Goal: Task Accomplishment & Management: Manage account settings

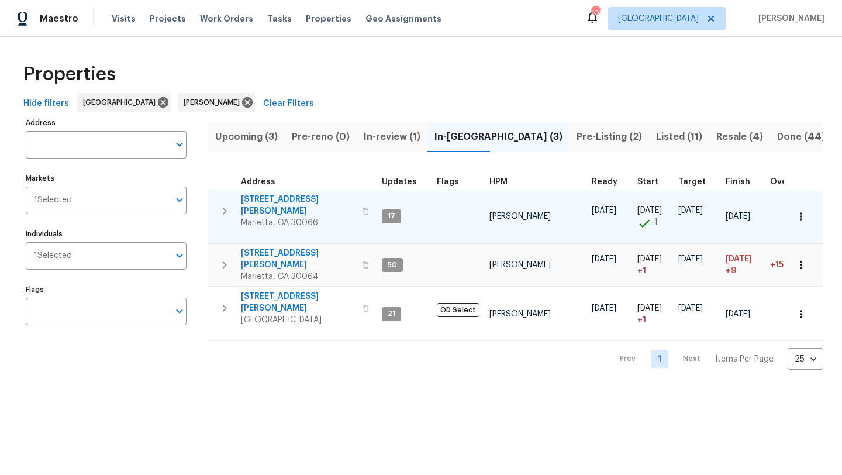
click at [304, 200] on span "[STREET_ADDRESS][PERSON_NAME]" at bounding box center [298, 204] width 114 height 23
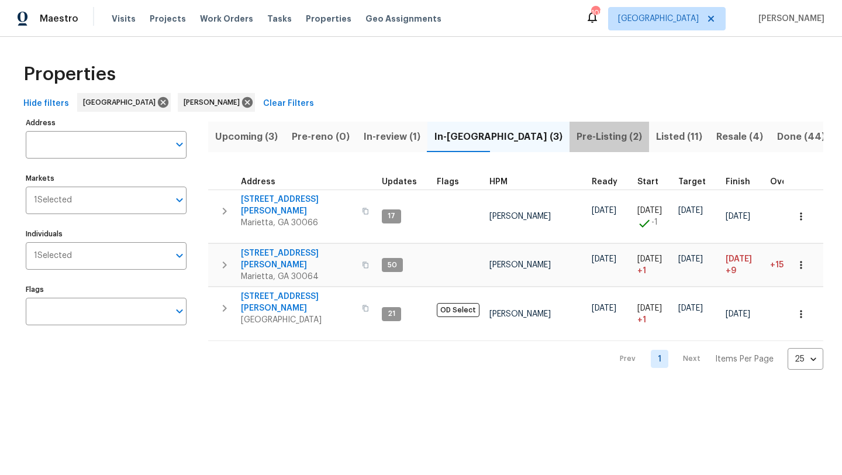
click at [576, 136] on span "Pre-Listing (2)" at bounding box center [608, 137] width 65 height 16
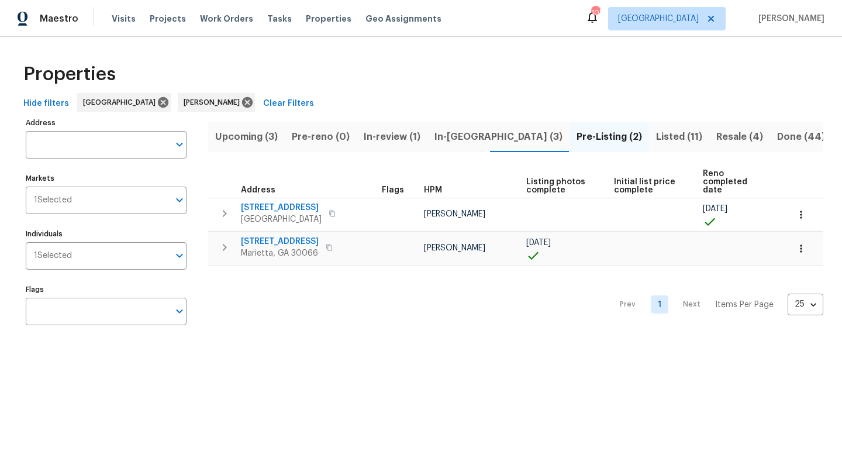
click at [656, 135] on span "Listed (11)" at bounding box center [679, 137] width 46 height 16
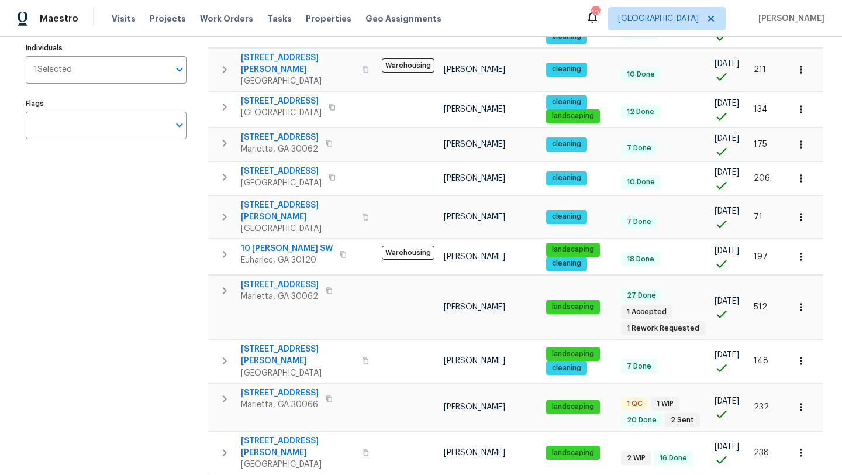
scroll to position [198, 0]
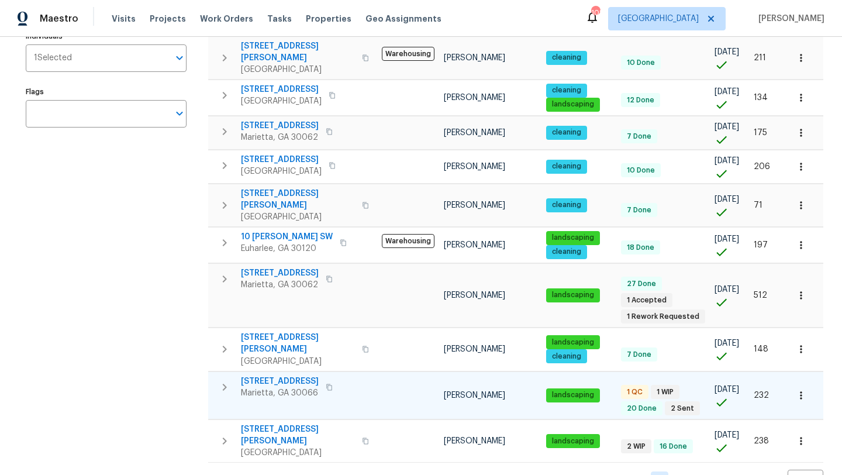
click at [289, 375] on span "61 Barrington Pl" at bounding box center [280, 381] width 78 height 12
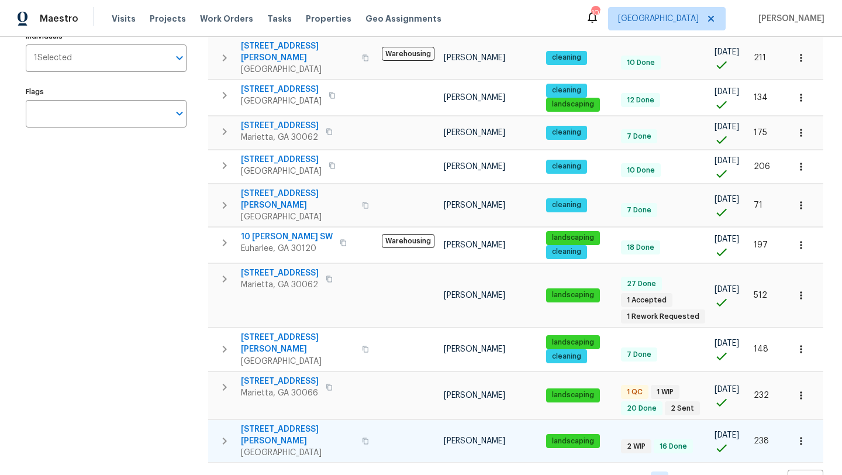
click at [318, 423] on span "4095 Maxanne Dr NW" at bounding box center [298, 434] width 114 height 23
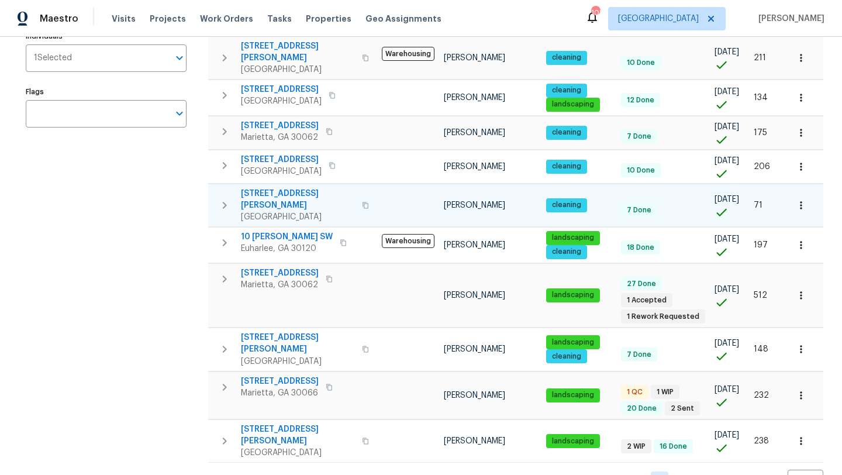
scroll to position [0, 0]
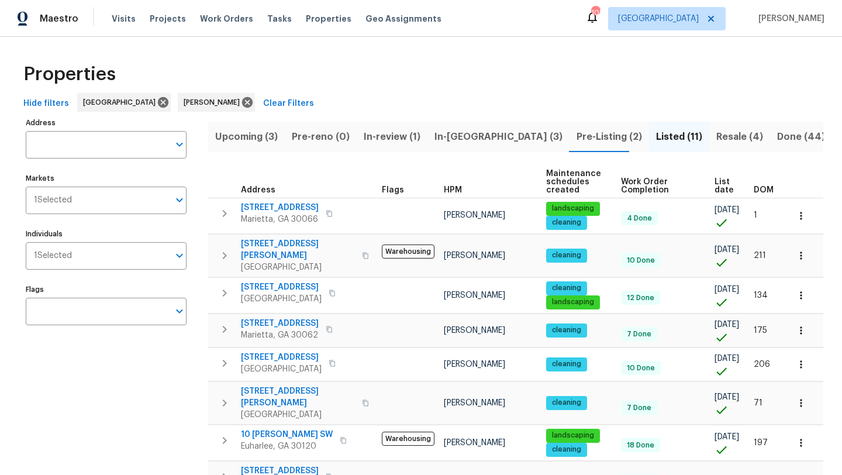
click at [576, 134] on span "Pre-Listing (2)" at bounding box center [608, 137] width 65 height 16
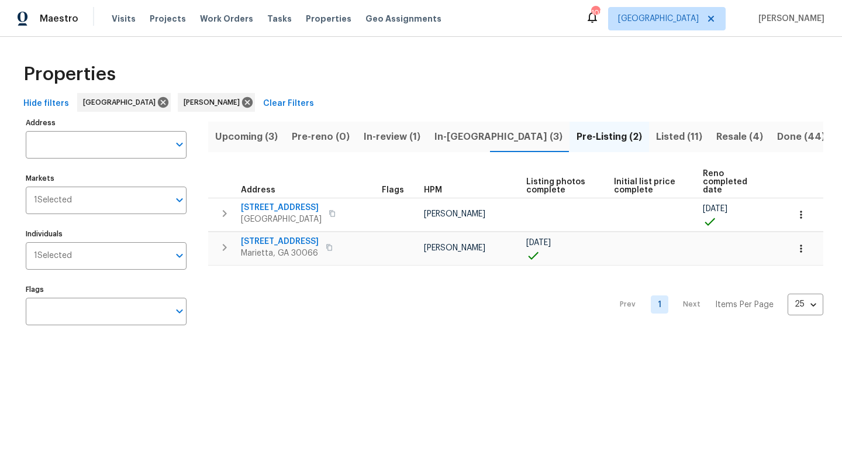
click at [465, 139] on span "In-reno (3)" at bounding box center [498, 137] width 128 height 16
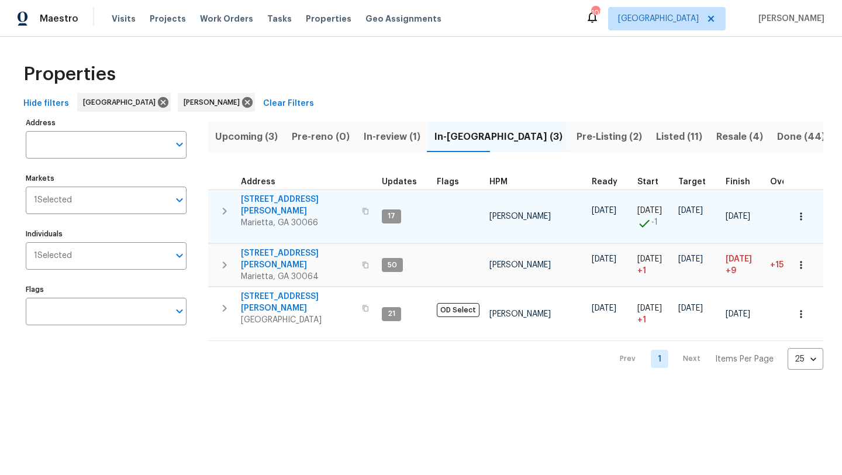
click at [286, 199] on span "4108 Christacy Way" at bounding box center [298, 204] width 114 height 23
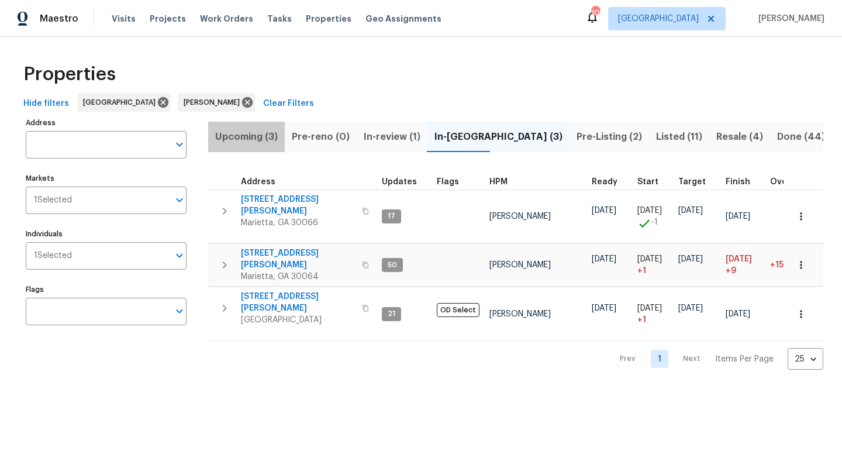
click at [257, 140] on span "Upcoming (3)" at bounding box center [246, 137] width 63 height 16
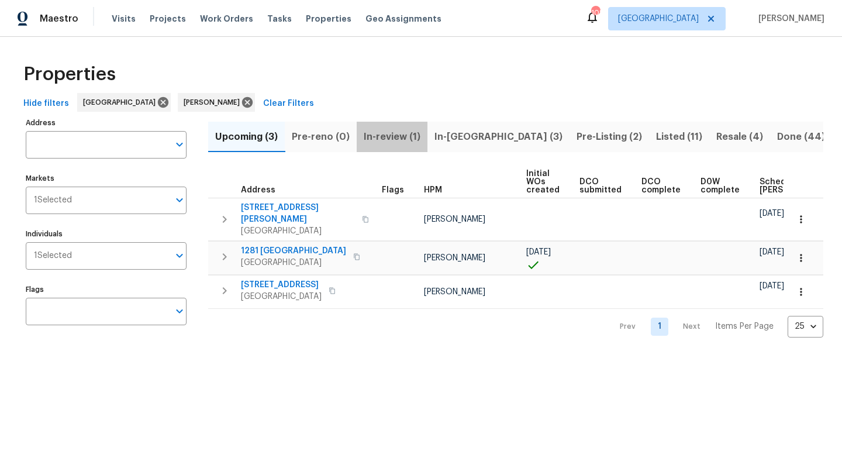
click at [374, 136] on span "In-review (1)" at bounding box center [392, 137] width 57 height 16
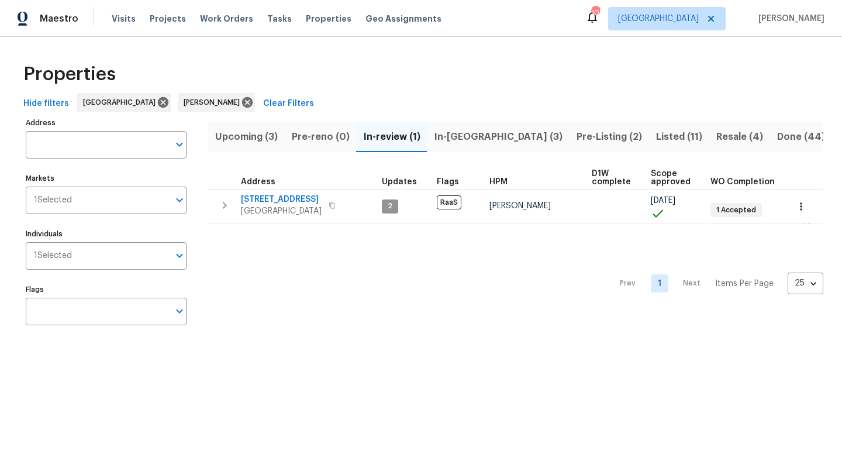
click at [471, 143] on span "In-reno (3)" at bounding box center [498, 137] width 128 height 16
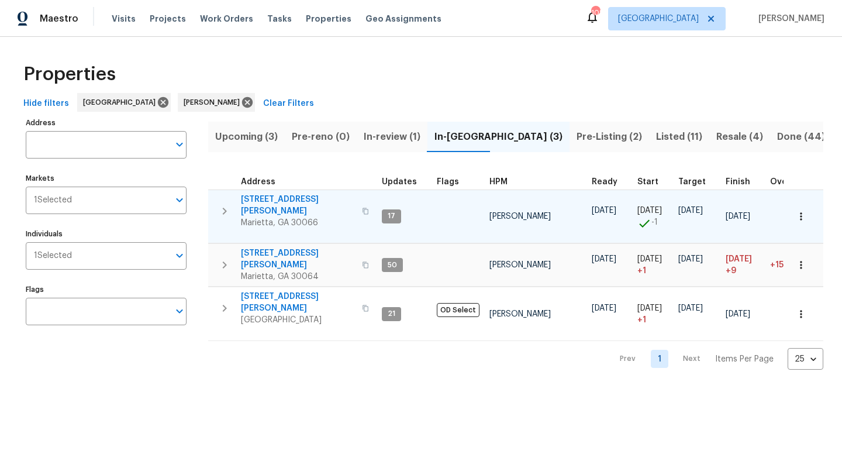
click at [804, 210] on icon "button" at bounding box center [801, 216] width 12 height 12
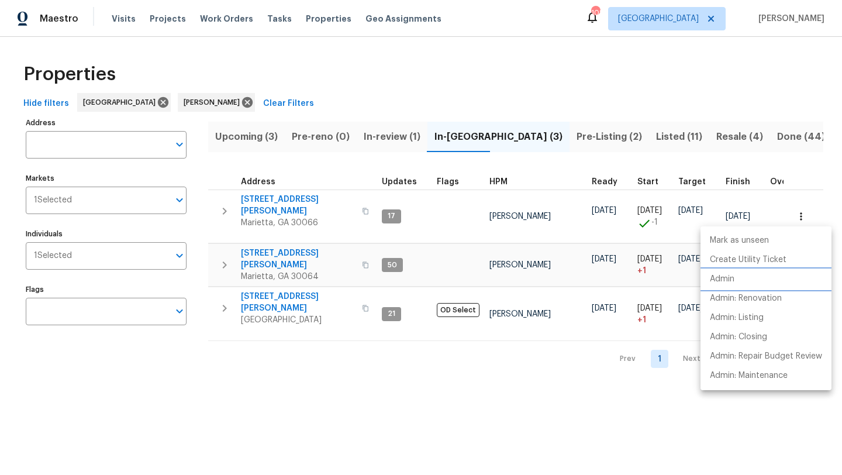
click at [734, 274] on p "Admin" at bounding box center [722, 279] width 25 height 12
click at [424, 206] on div at bounding box center [421, 237] width 842 height 475
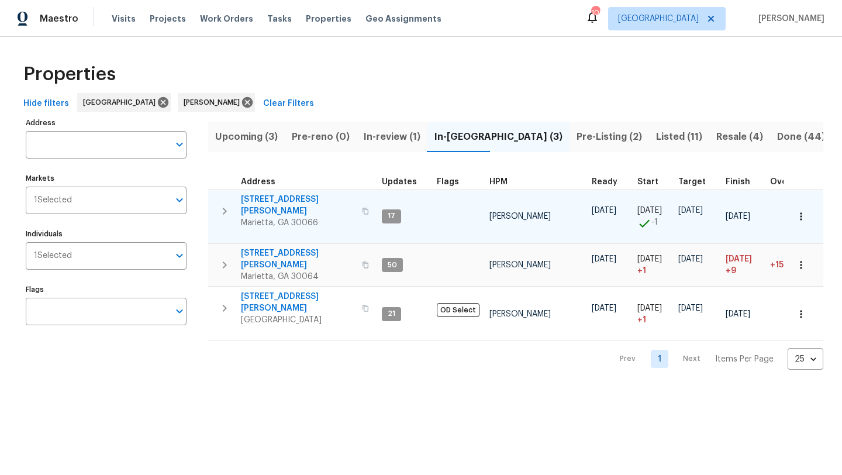
click at [306, 199] on span "4108 Christacy Way" at bounding box center [298, 204] width 114 height 23
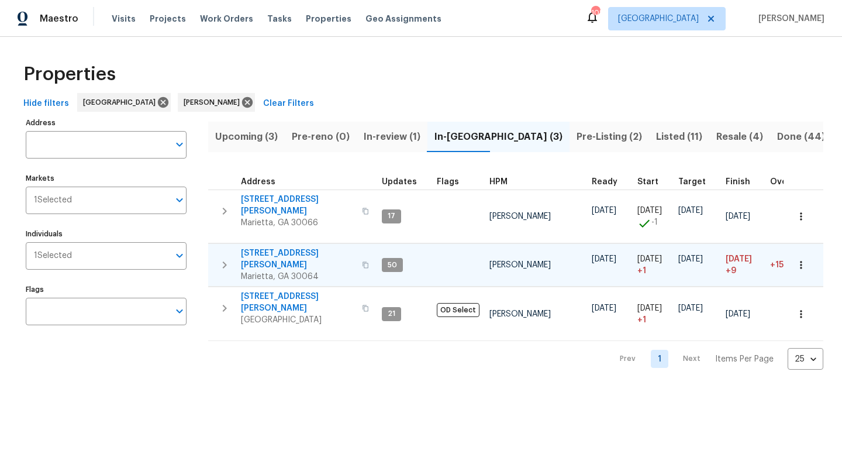
click at [805, 259] on icon "button" at bounding box center [801, 265] width 12 height 12
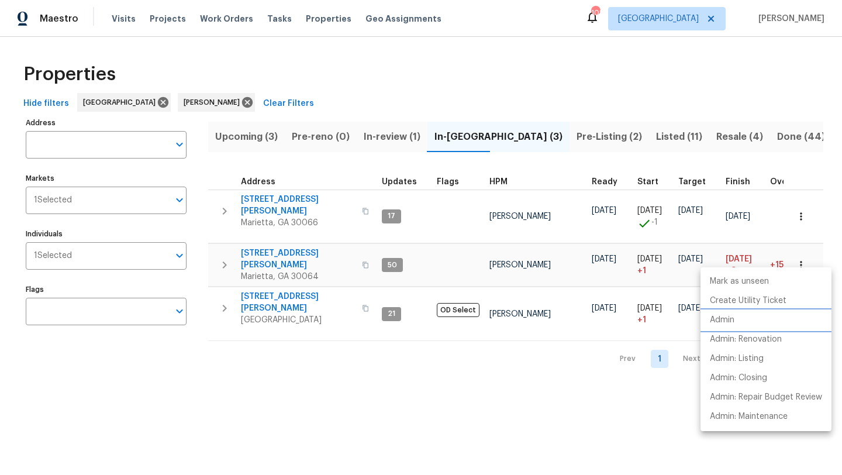
click at [730, 316] on p "Admin" at bounding box center [722, 320] width 25 height 12
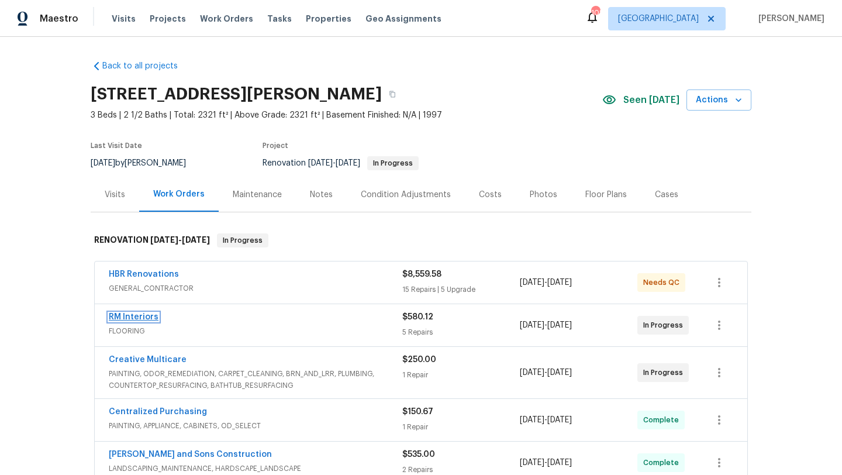
click at [150, 320] on link "RM Interiors" at bounding box center [134, 317] width 50 height 8
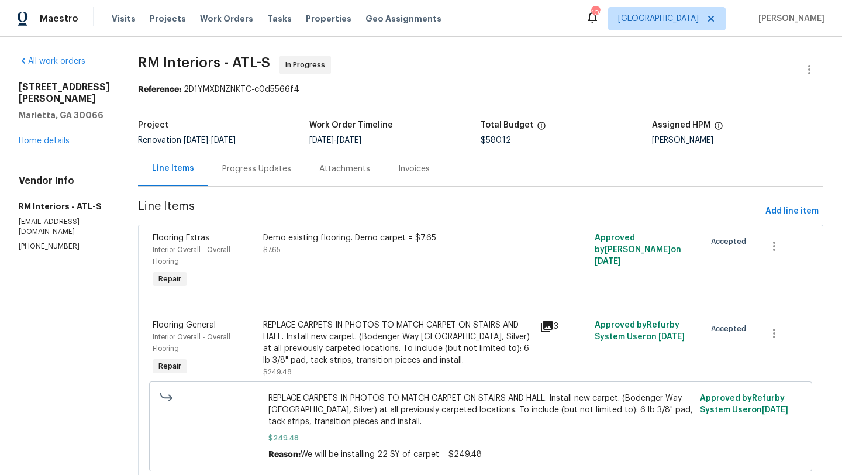
click at [268, 174] on div "Progress Updates" at bounding box center [256, 169] width 69 height 12
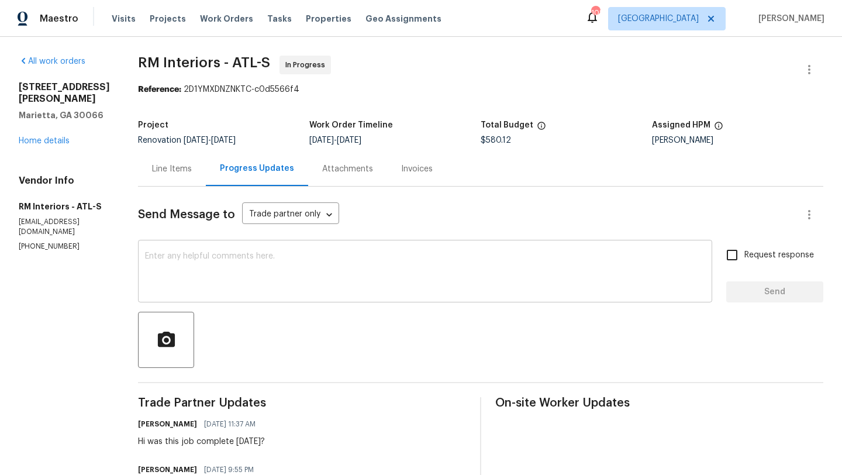
click at [309, 259] on textarea at bounding box center [425, 272] width 560 height 41
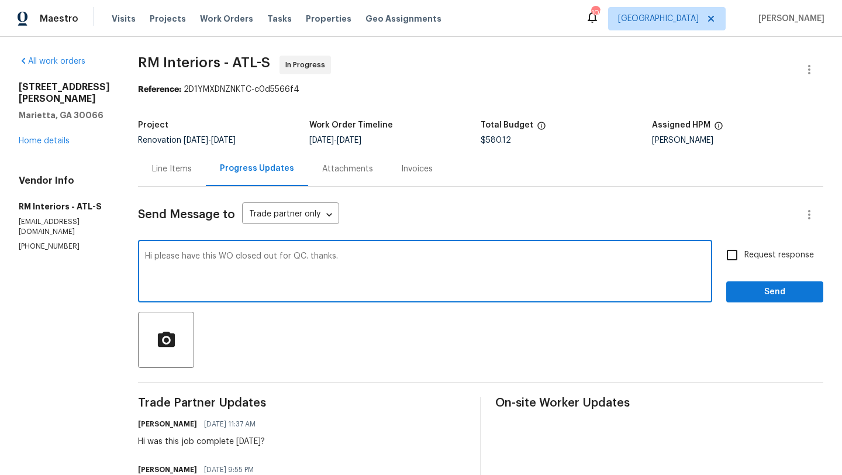
type textarea "Hi please have this WO closed out for QC. thanks."
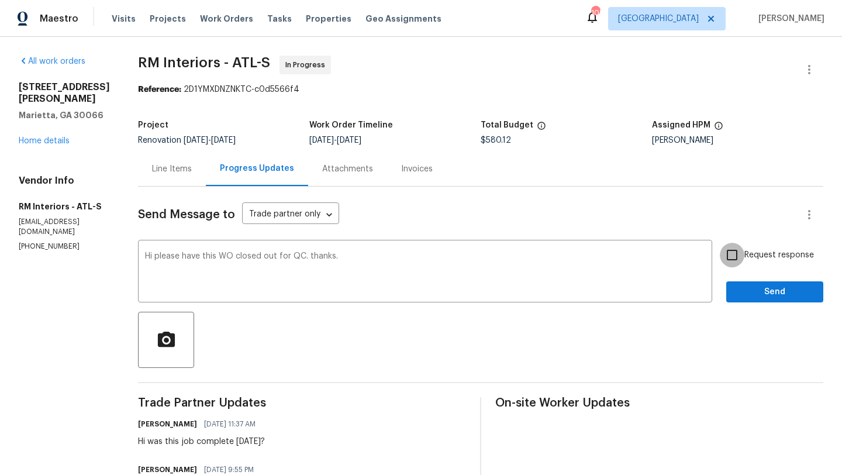
click at [729, 259] on input "Request response" at bounding box center [732, 255] width 25 height 25
checkbox input "true"
click at [743, 290] on span "Send" at bounding box center [774, 292] width 78 height 15
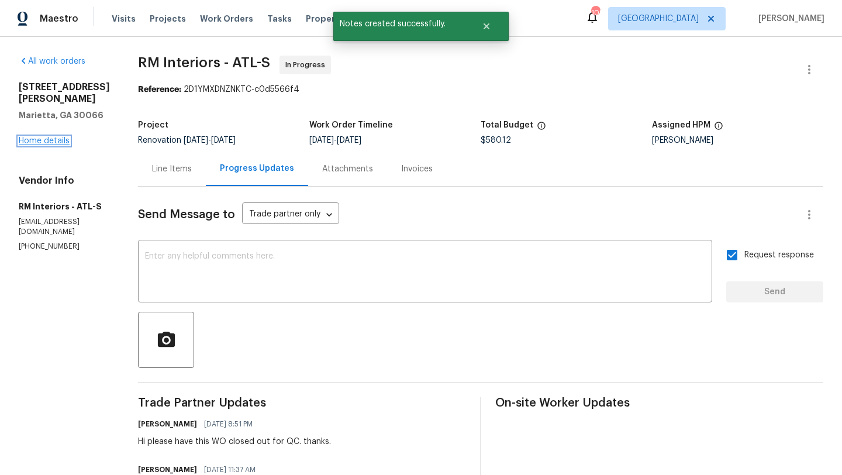
click at [59, 144] on link "Home details" at bounding box center [44, 141] width 51 height 8
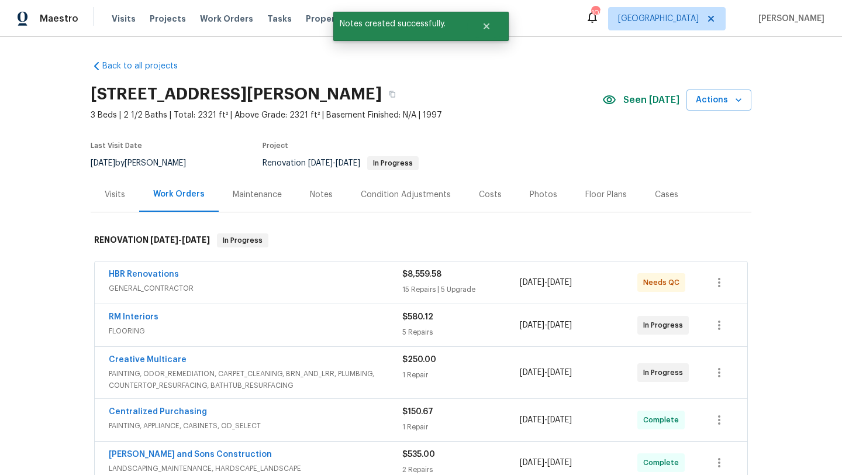
scroll to position [40, 0]
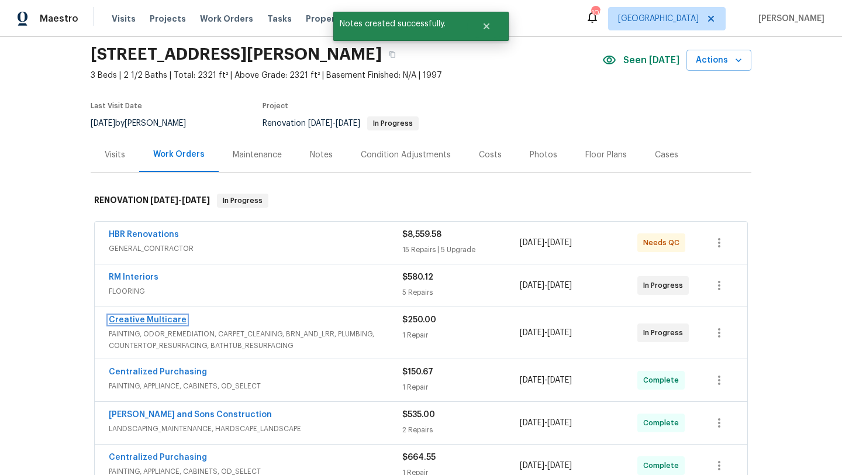
click at [177, 317] on link "Creative Multicare" at bounding box center [148, 320] width 78 height 8
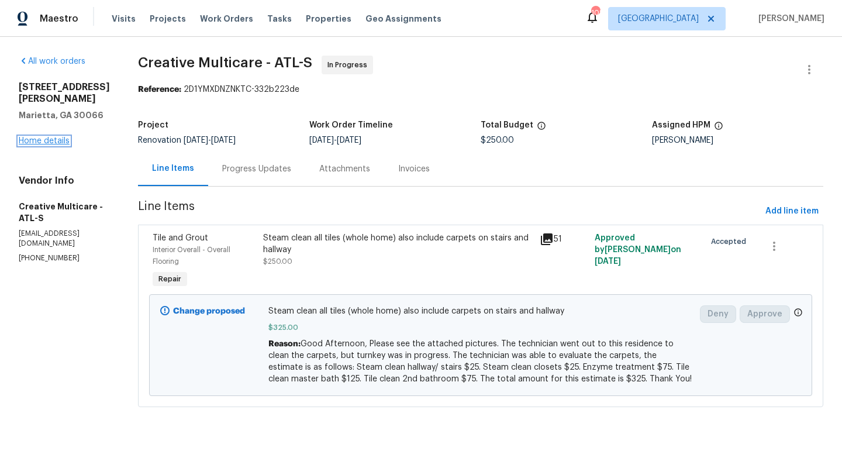
click at [58, 137] on link "Home details" at bounding box center [44, 141] width 51 height 8
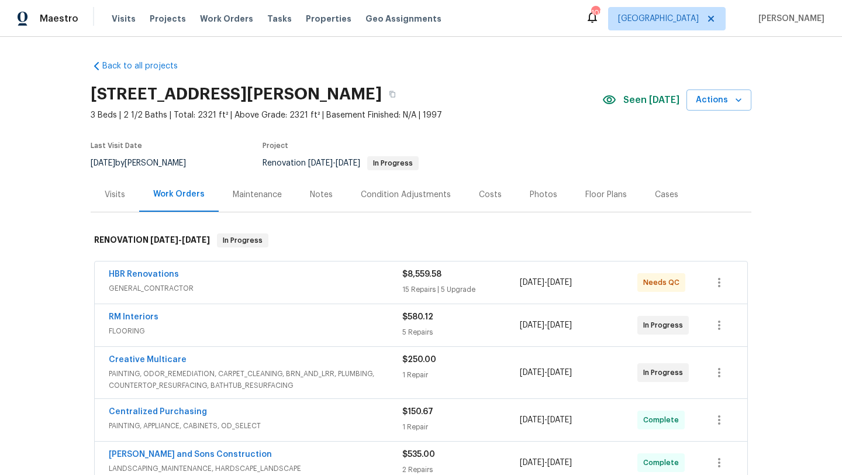
click at [484, 199] on div "Costs" at bounding box center [490, 195] width 23 height 12
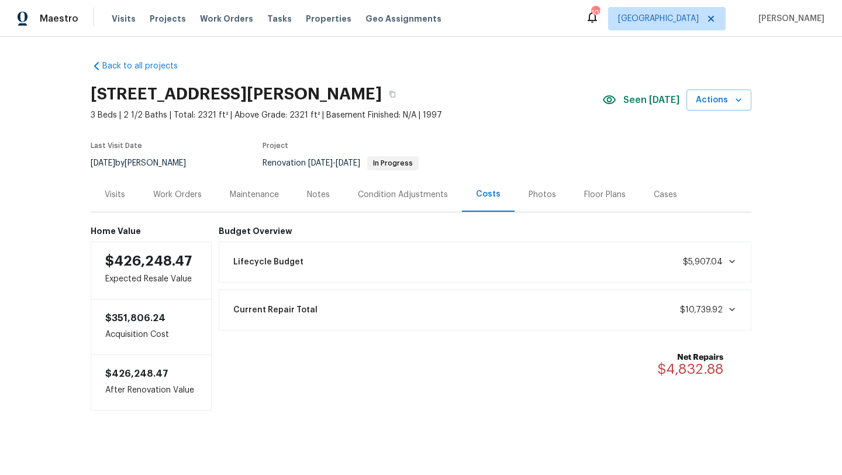
click at [119, 196] on div "Visits" at bounding box center [115, 195] width 20 height 12
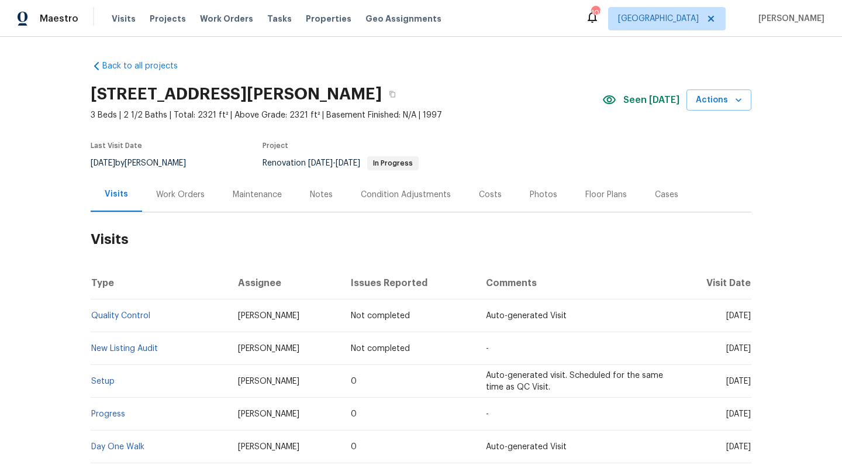
click at [186, 195] on div "Work Orders" at bounding box center [180, 195] width 49 height 12
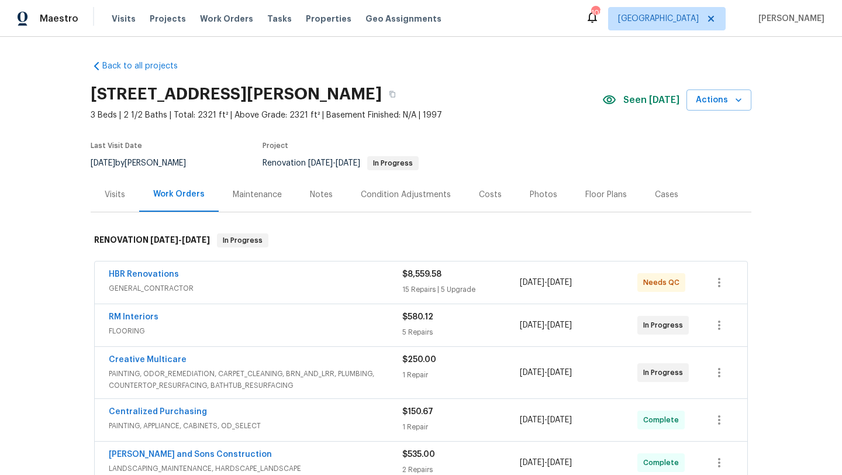
click at [324, 200] on div "Notes" at bounding box center [321, 194] width 51 height 34
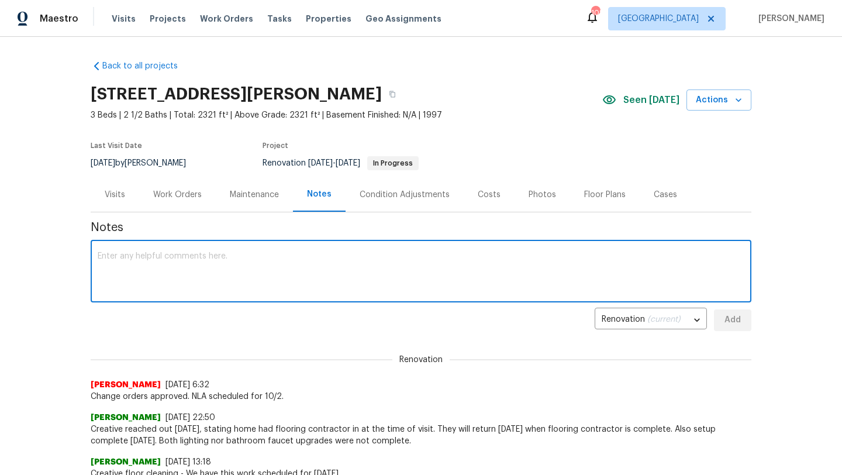
click at [254, 261] on textarea at bounding box center [421, 272] width 647 height 41
type textarea "L"
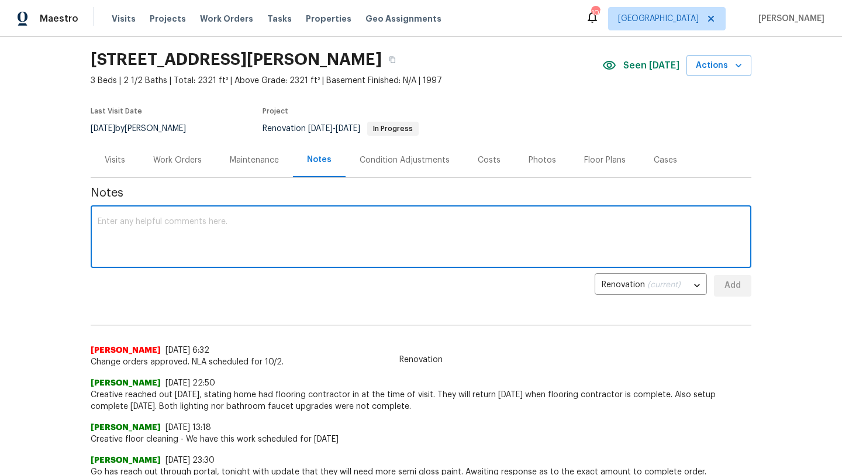
scroll to position [31, 0]
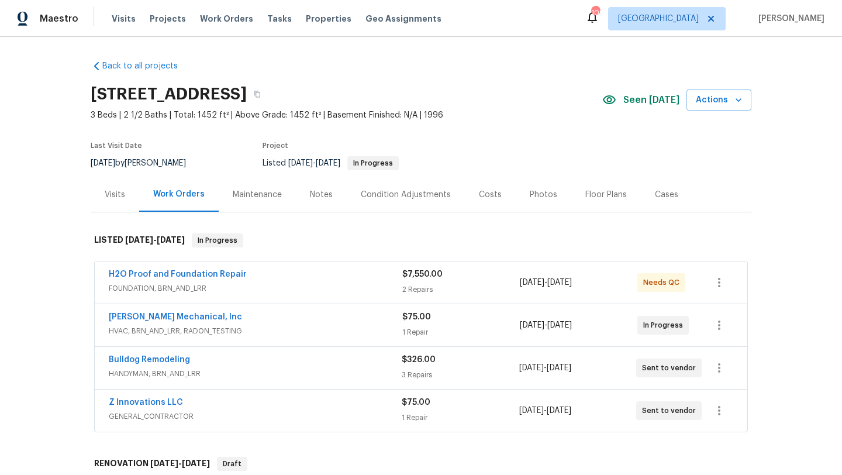
click at [324, 198] on div "Notes" at bounding box center [321, 195] width 23 height 12
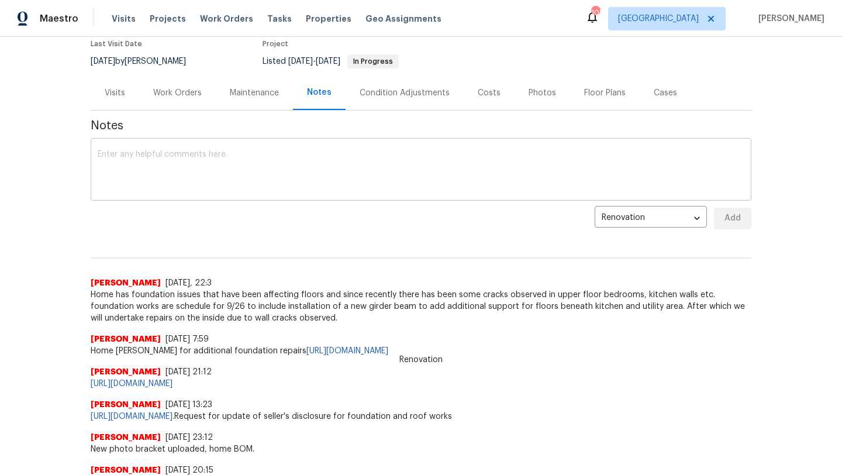
scroll to position [99, 0]
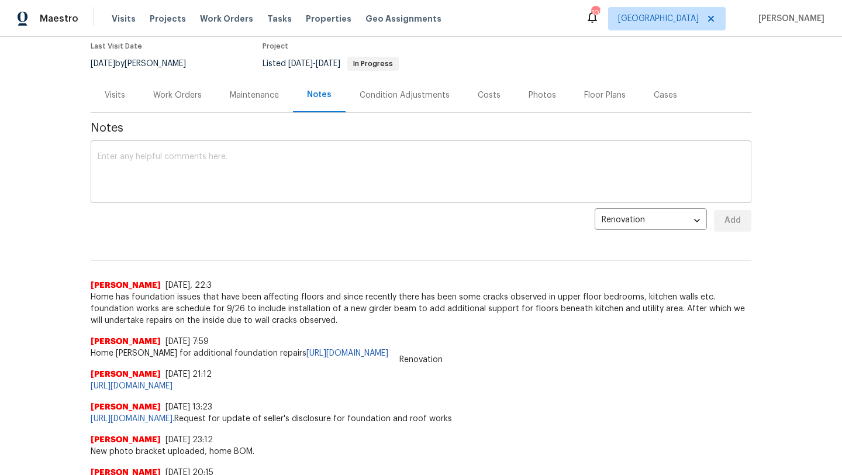
click at [244, 168] on textarea at bounding box center [421, 173] width 647 height 41
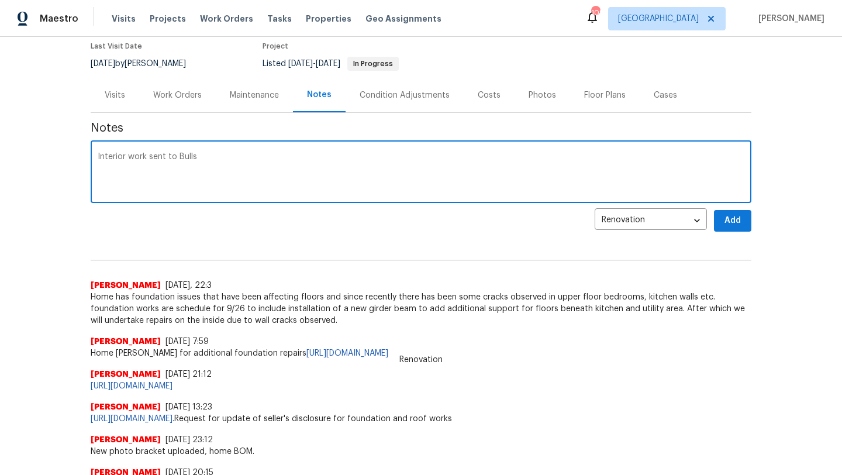
type textarea "Interior work sent to Bulls"
click at [178, 99] on div "Work Orders" at bounding box center [177, 95] width 49 height 12
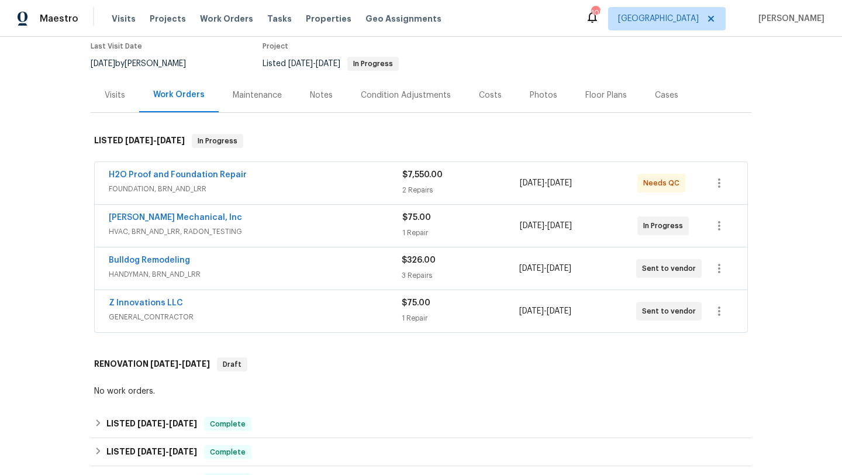
click at [316, 94] on div "Notes" at bounding box center [321, 95] width 23 height 12
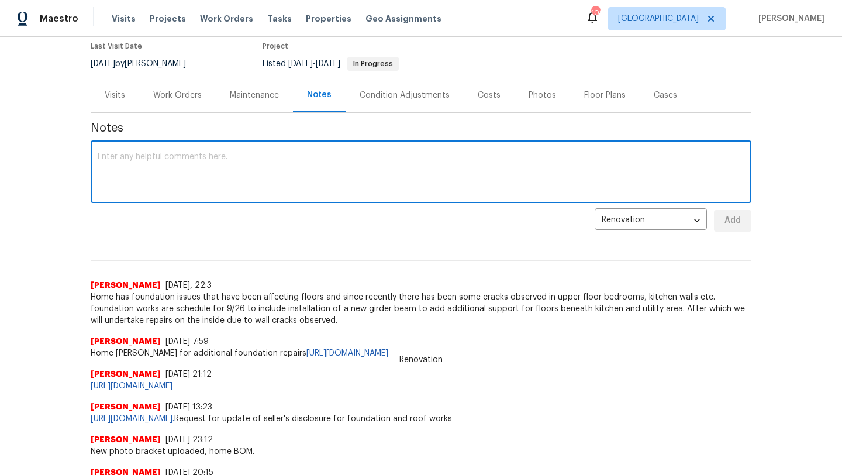
click at [231, 156] on textarea at bounding box center [421, 173] width 647 height 41
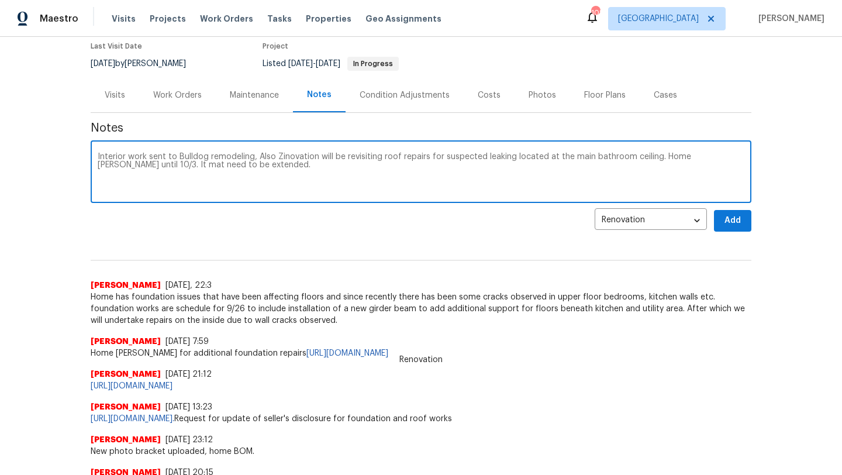
click at [282, 155] on textarea "Interior work sent to Bulldog remodeling, Also Zinovation will be revisiting ro…" at bounding box center [421, 173] width 647 height 41
type textarea "Interior work sent to Bulldog remodeling, Also Z innovation will be revisiting …"
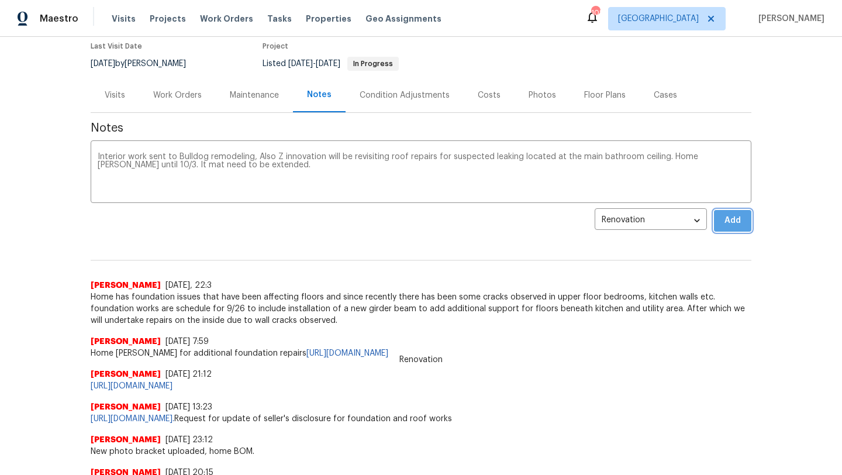
click at [729, 223] on span "Add" at bounding box center [732, 220] width 19 height 15
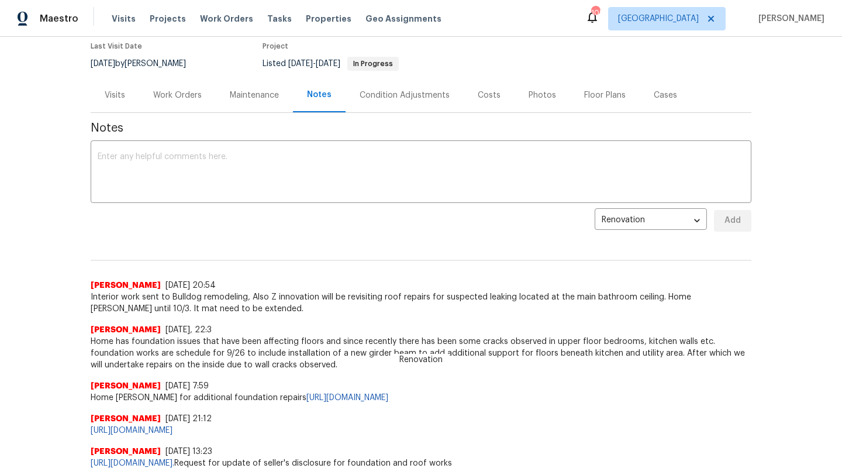
click at [189, 99] on div "Work Orders" at bounding box center [177, 95] width 49 height 12
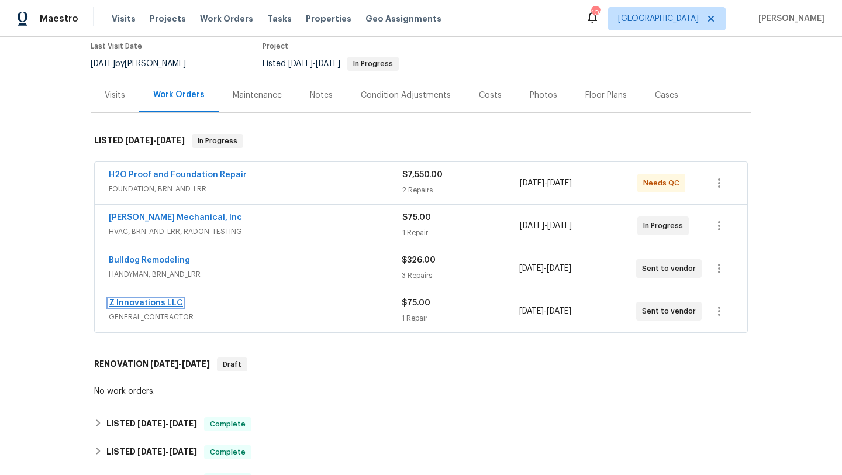
click at [165, 301] on link "Z Innovations LLC" at bounding box center [146, 303] width 74 height 8
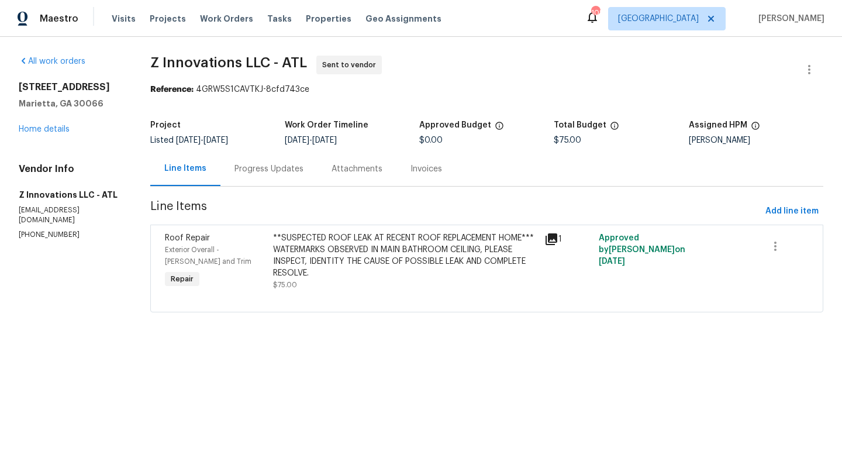
click at [246, 168] on div "Progress Updates" at bounding box center [268, 169] width 69 height 12
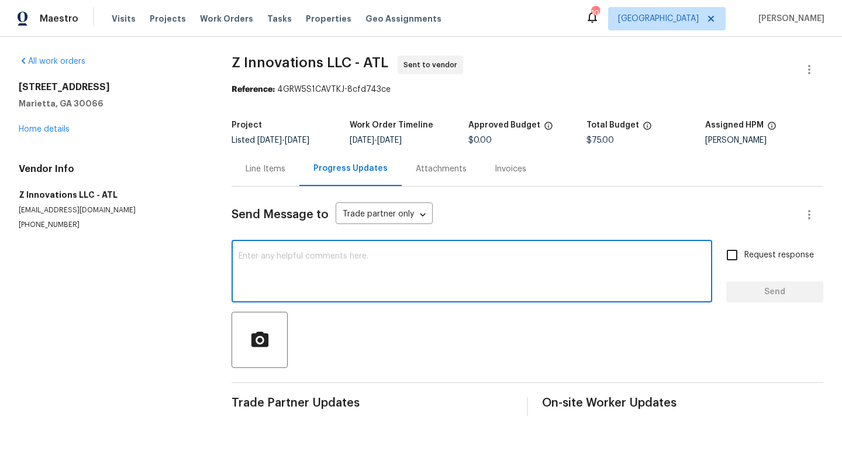
click at [276, 266] on textarea at bounding box center [471, 272] width 466 height 41
type textarea "H"
type textarea "I"
type textarea "H"
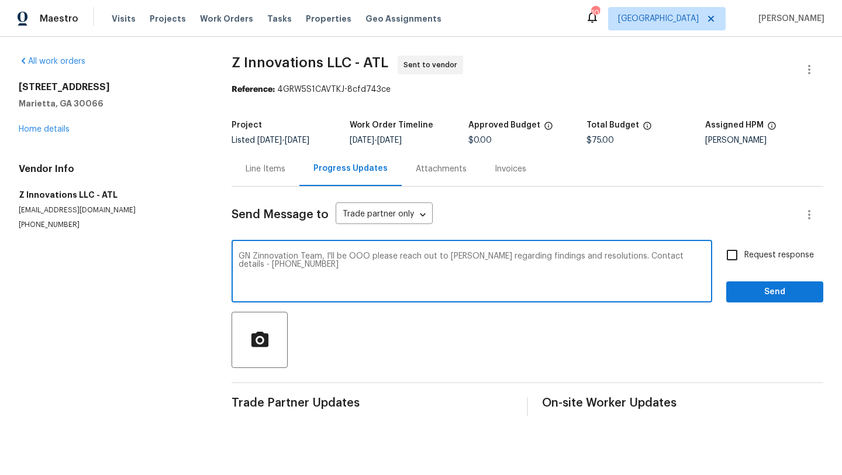
type textarea "GN Zinnovation Team, I'll be OOO please reach out to Cynthia regarding findings…"
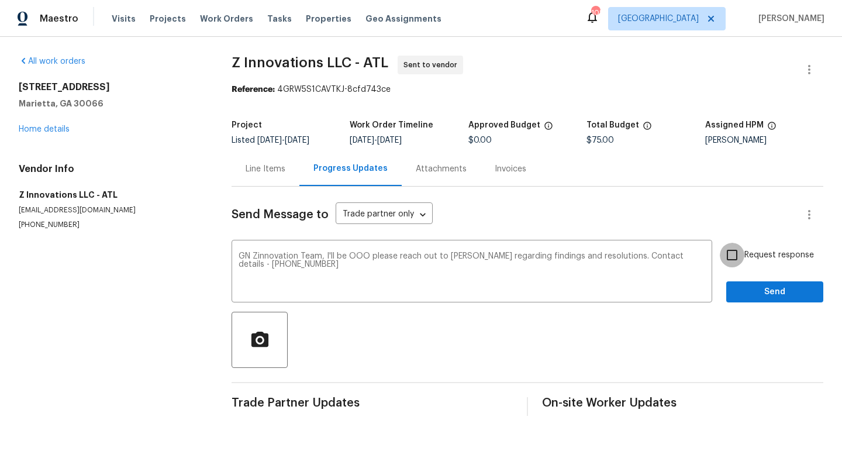
click at [729, 254] on input "Request response" at bounding box center [732, 255] width 25 height 25
checkbox input "true"
click at [756, 289] on span "Send" at bounding box center [774, 292] width 78 height 15
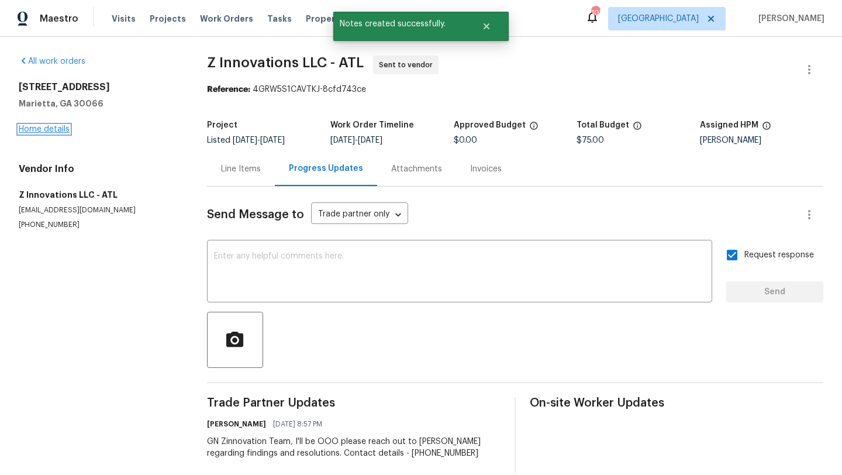
click at [58, 132] on link "Home details" at bounding box center [44, 129] width 51 height 8
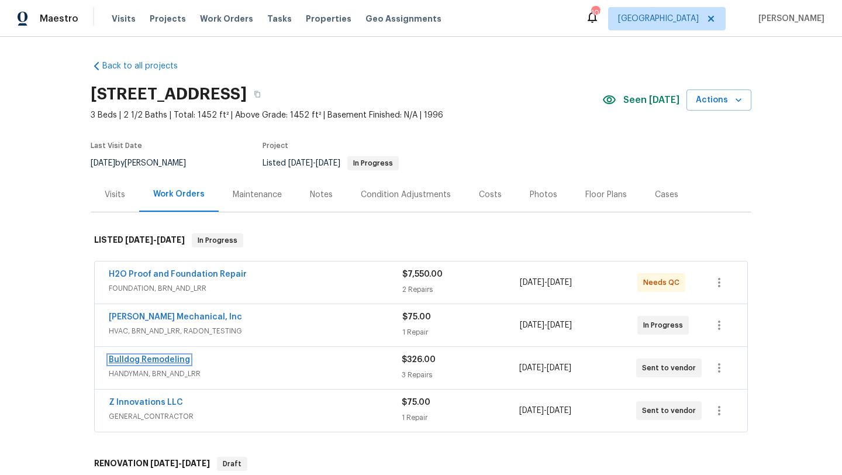
click at [167, 358] on link "Bulldog Remodeling" at bounding box center [149, 359] width 81 height 8
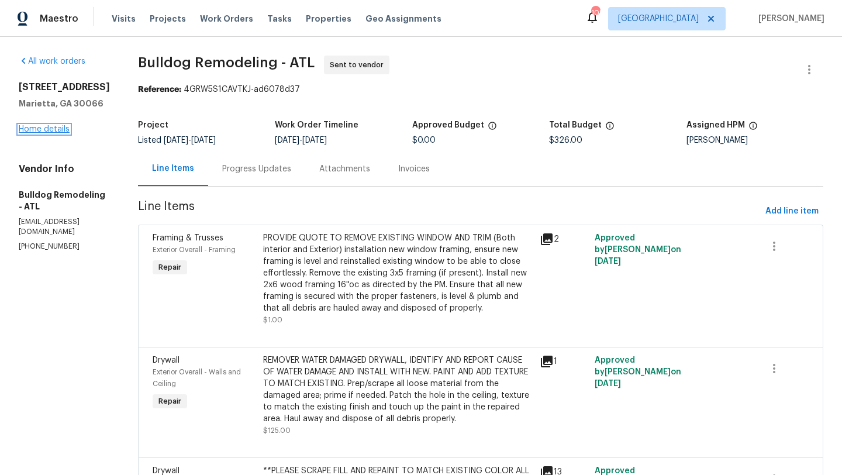
click at [64, 130] on link "Home details" at bounding box center [44, 129] width 51 height 8
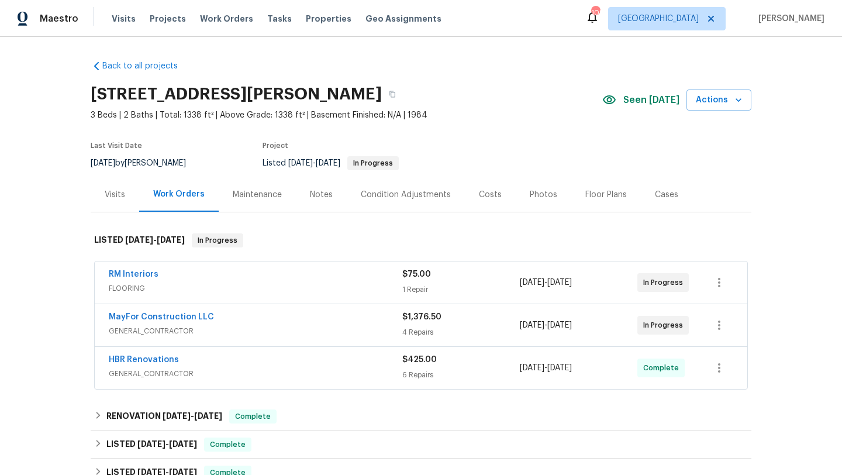
click at [317, 197] on div "Notes" at bounding box center [321, 195] width 23 height 12
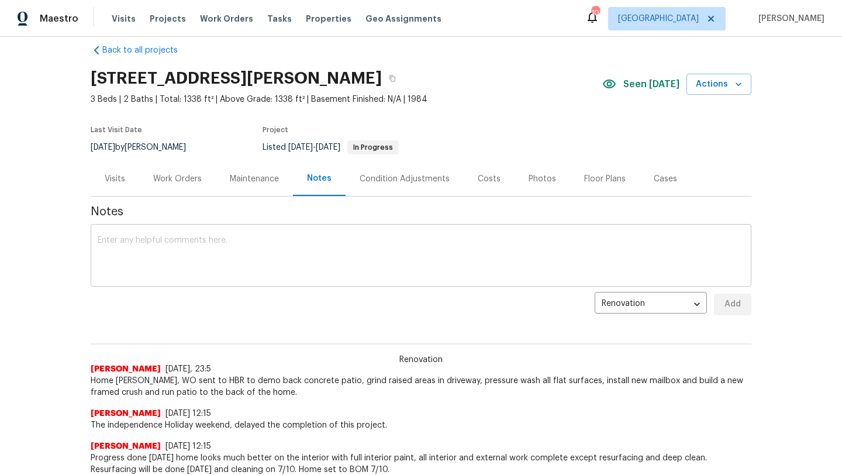
scroll to position [13, 0]
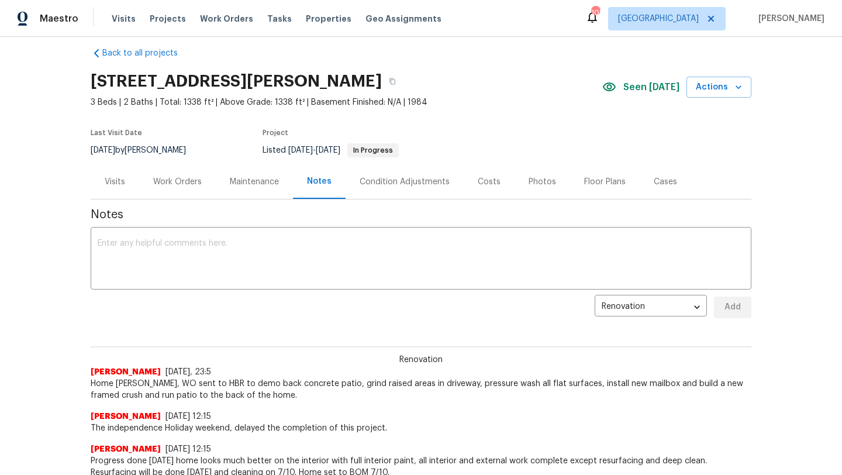
click at [126, 182] on div "Visits" at bounding box center [115, 181] width 49 height 34
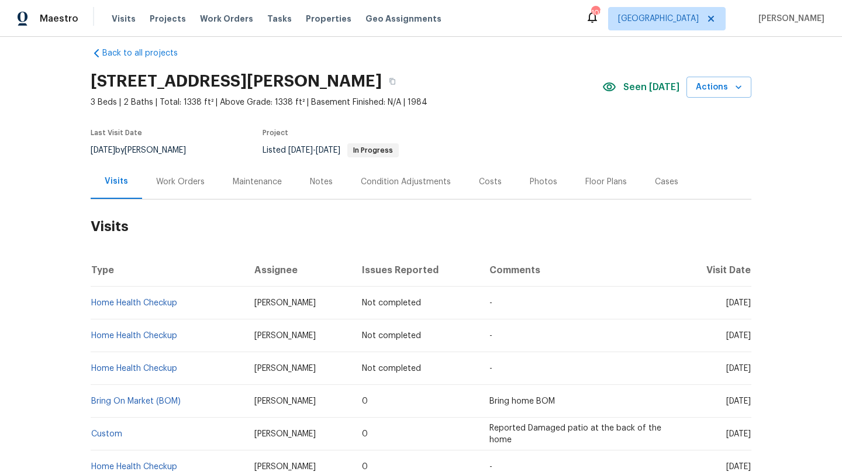
click at [311, 177] on div "Notes" at bounding box center [321, 182] width 23 height 12
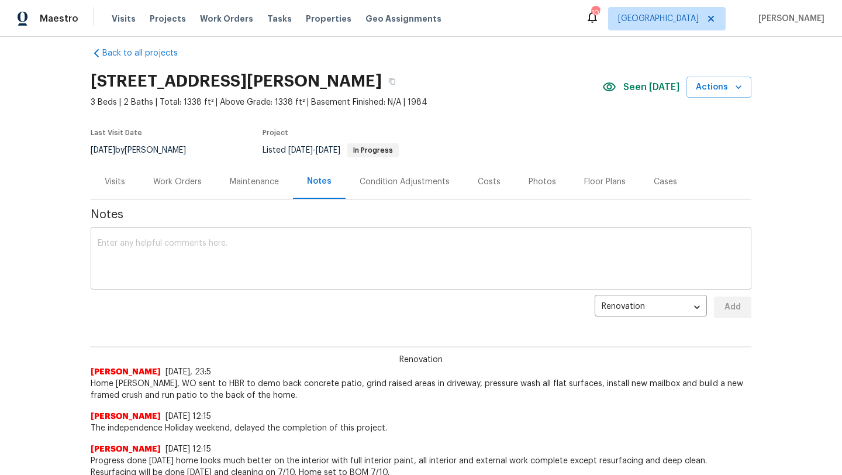
click at [271, 240] on textarea at bounding box center [421, 259] width 647 height 41
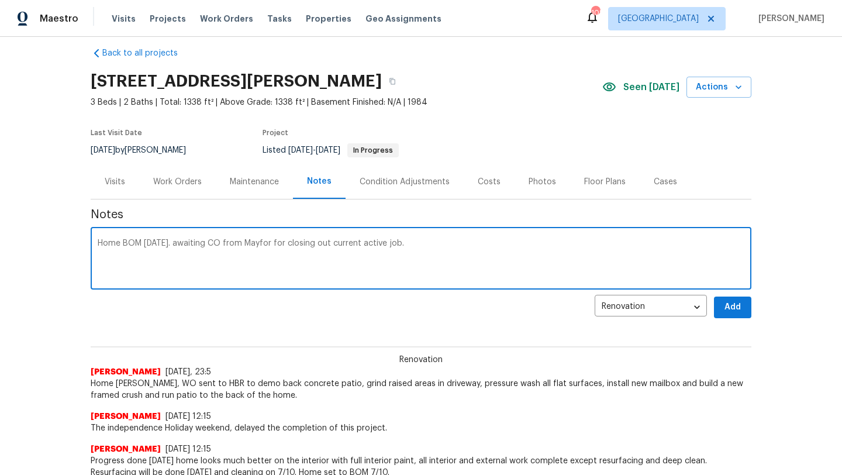
click at [192, 243] on textarea "Home BOM [DATE]. awaiting CO from Mayfor for closing out current active job." at bounding box center [421, 259] width 647 height 41
type textarea "Home BOM [DATE]. Awaiting CO from Mayfor for closing out current active job."
click at [727, 313] on span "Add" at bounding box center [732, 307] width 19 height 15
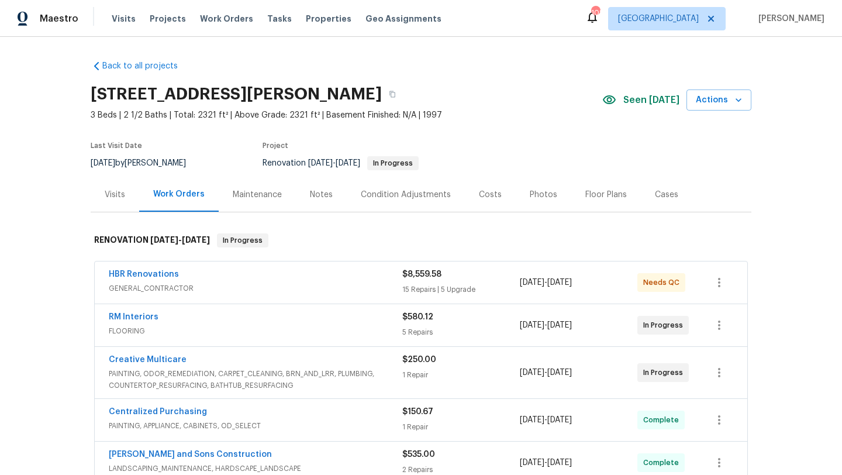
click at [117, 196] on div "Visits" at bounding box center [115, 195] width 20 height 12
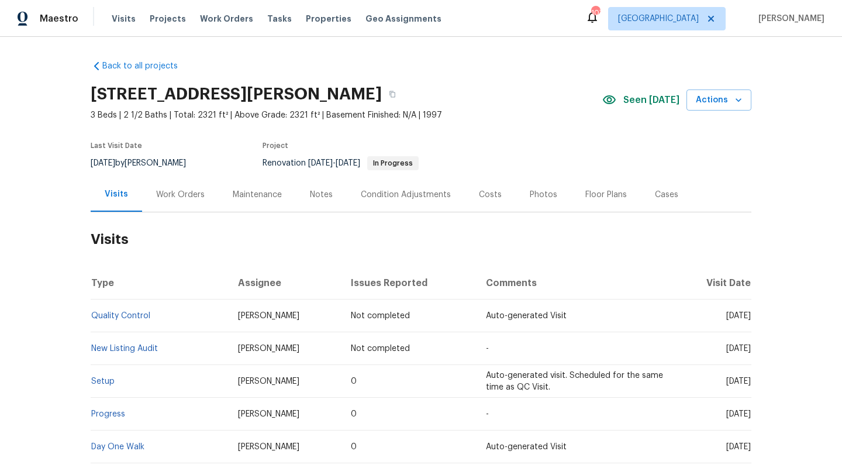
click at [179, 196] on div "Work Orders" at bounding box center [180, 195] width 49 height 12
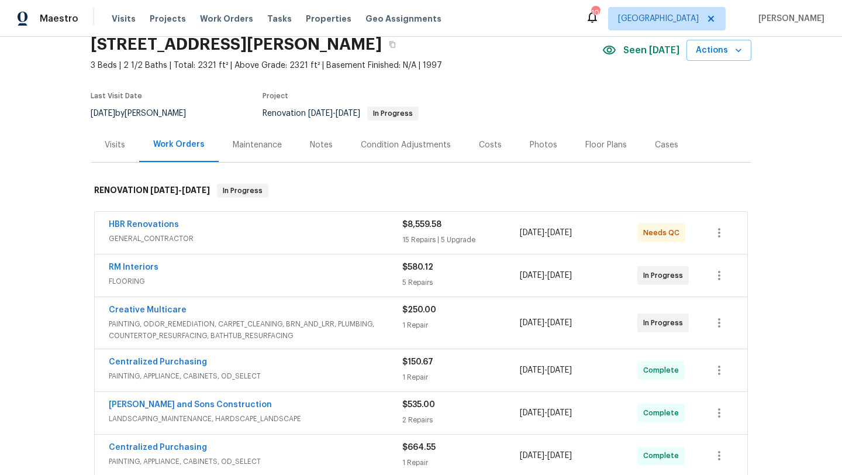
scroll to position [32, 0]
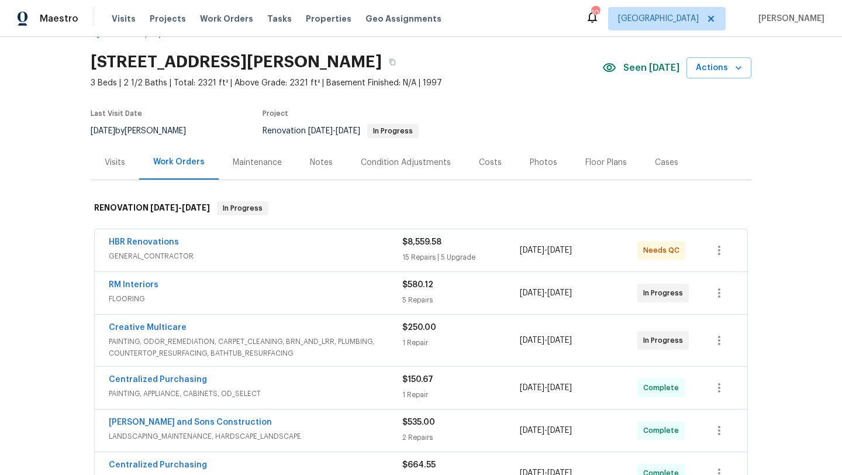
click at [318, 150] on div "Notes" at bounding box center [321, 162] width 51 height 34
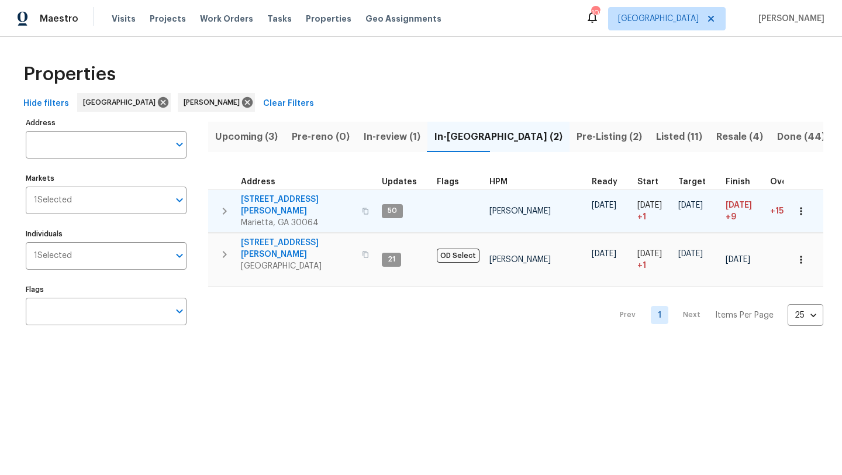
click at [804, 206] on icon "button" at bounding box center [801, 211] width 12 height 12
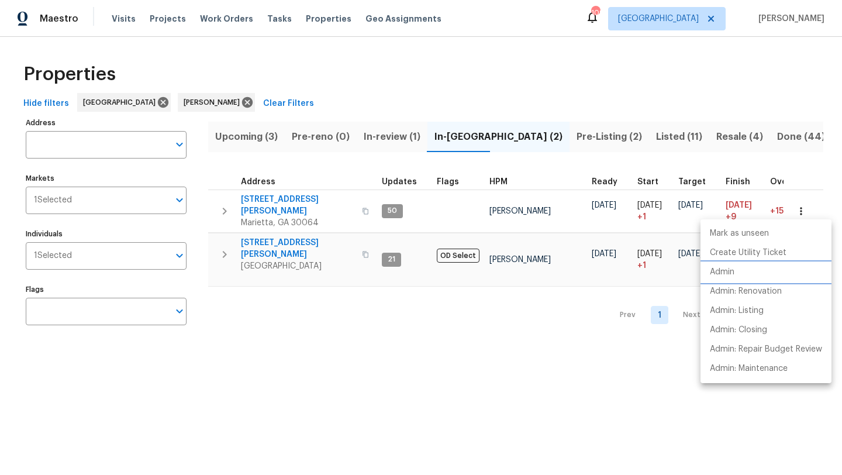
click at [735, 272] on li "Admin" at bounding box center [765, 271] width 131 height 19
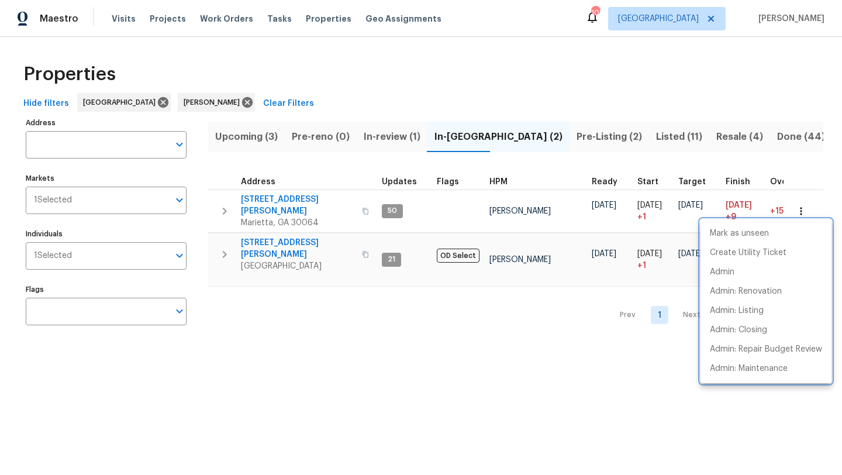
click at [369, 324] on div at bounding box center [421, 237] width 842 height 475
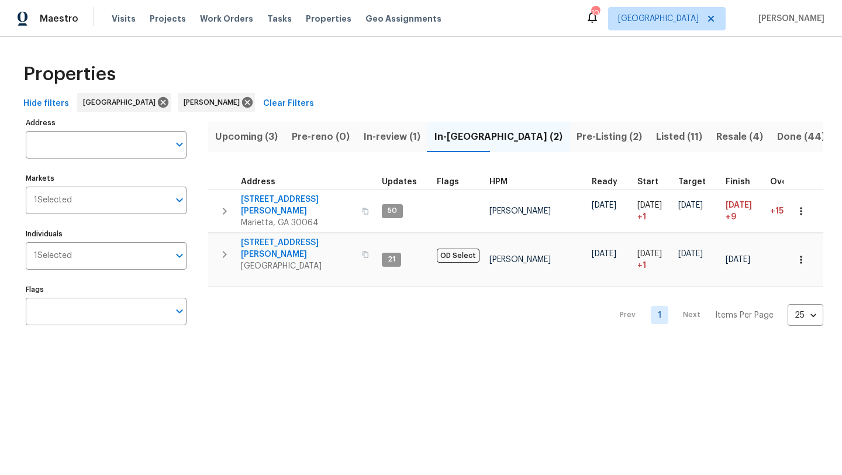
click at [261, 140] on span "Upcoming (3)" at bounding box center [246, 137] width 63 height 16
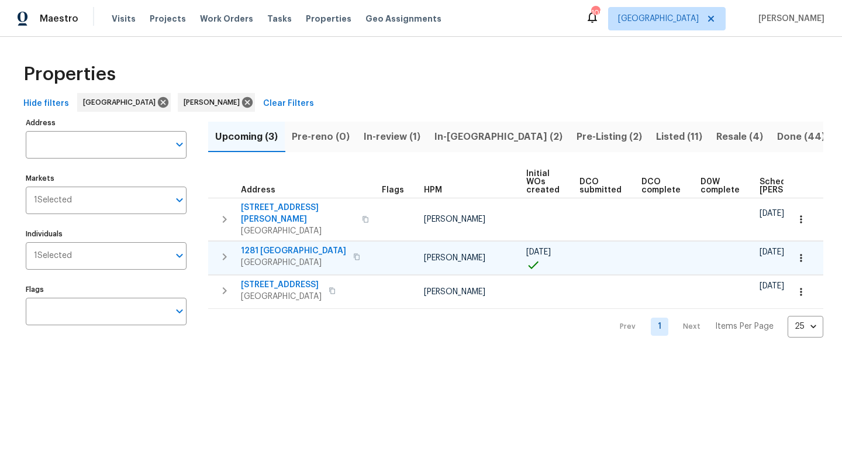
click at [805, 252] on icon "button" at bounding box center [801, 258] width 12 height 12
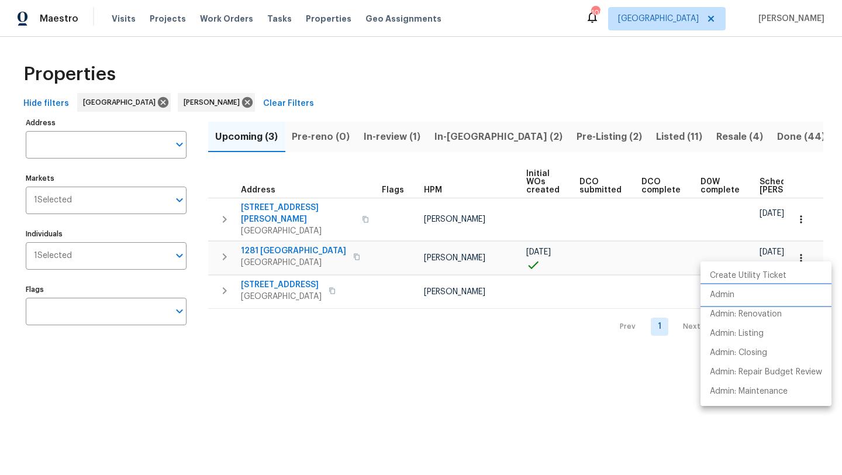
click at [735, 295] on li "Admin" at bounding box center [765, 294] width 131 height 19
click at [417, 352] on div at bounding box center [421, 237] width 842 height 475
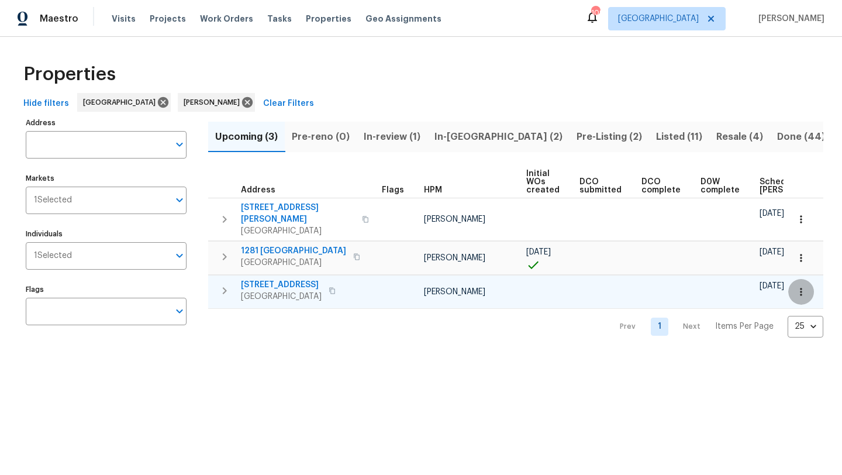
click at [799, 286] on icon "button" at bounding box center [801, 292] width 12 height 12
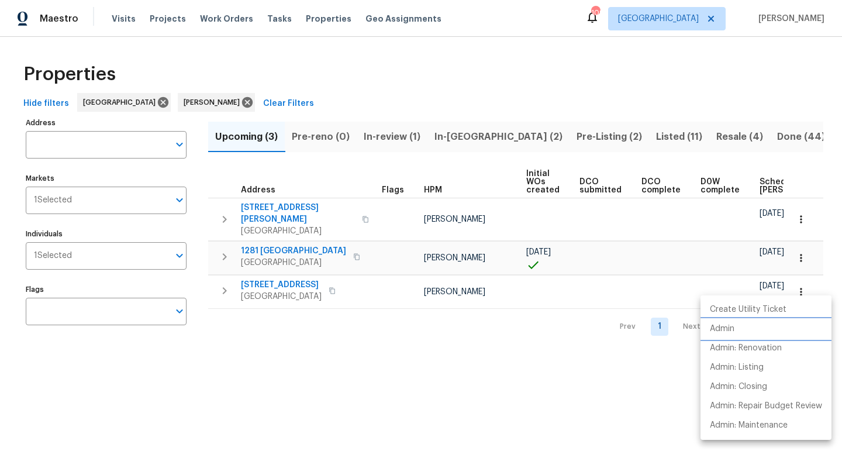
click at [744, 329] on li "Admin" at bounding box center [765, 328] width 131 height 19
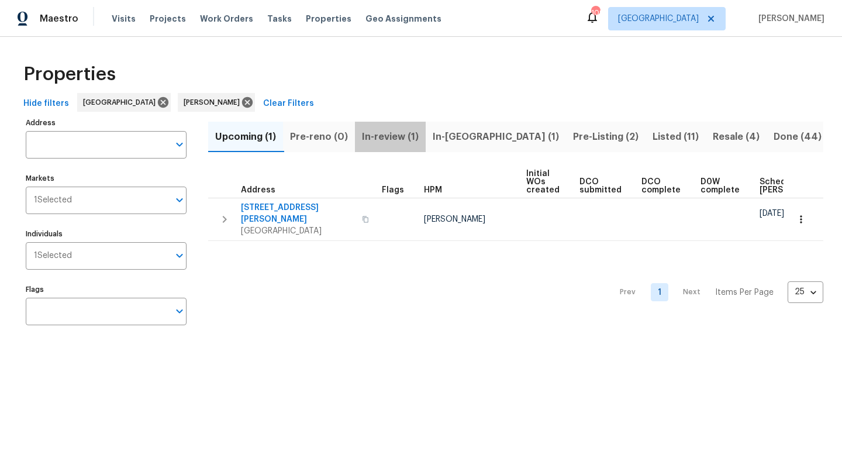
click at [409, 140] on span "In-review (1)" at bounding box center [390, 137] width 57 height 16
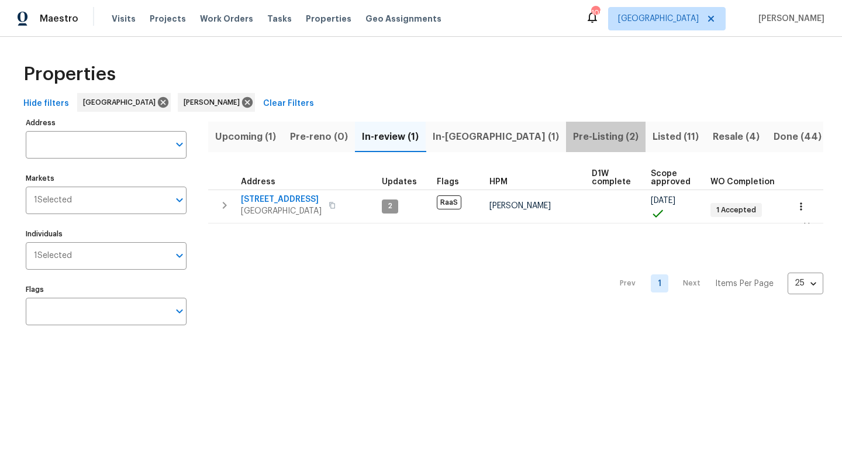
click at [573, 140] on span "Pre-Listing (2)" at bounding box center [605, 137] width 65 height 16
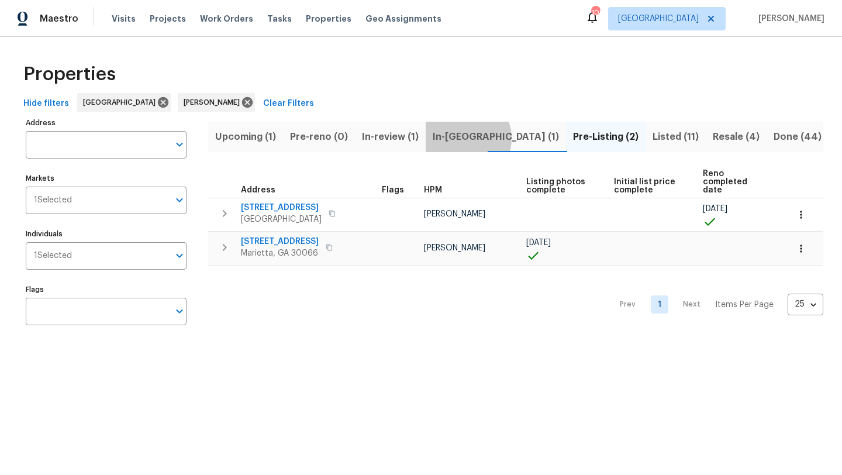
click at [467, 138] on span "In-reno (1)" at bounding box center [496, 137] width 126 height 16
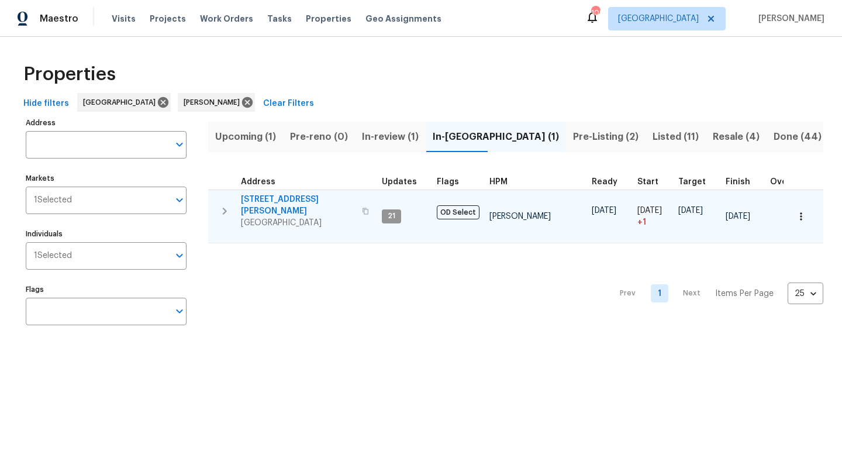
click at [798, 211] on icon "button" at bounding box center [801, 216] width 12 height 12
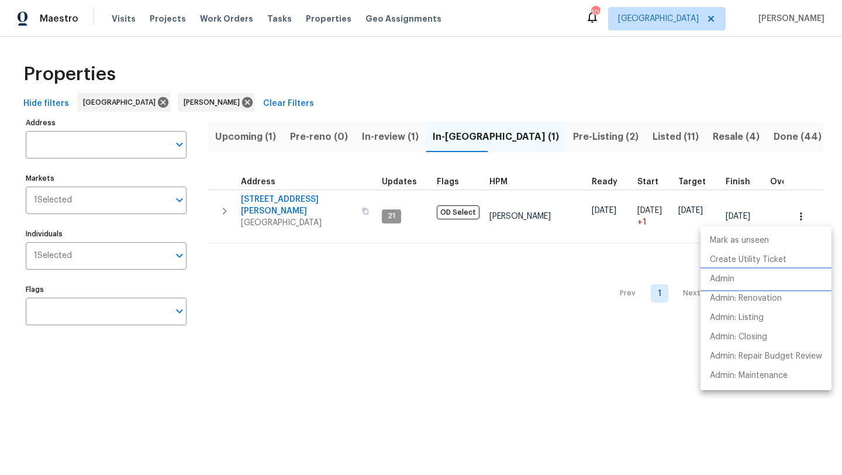
click at [727, 276] on p "Admin" at bounding box center [722, 279] width 25 height 12
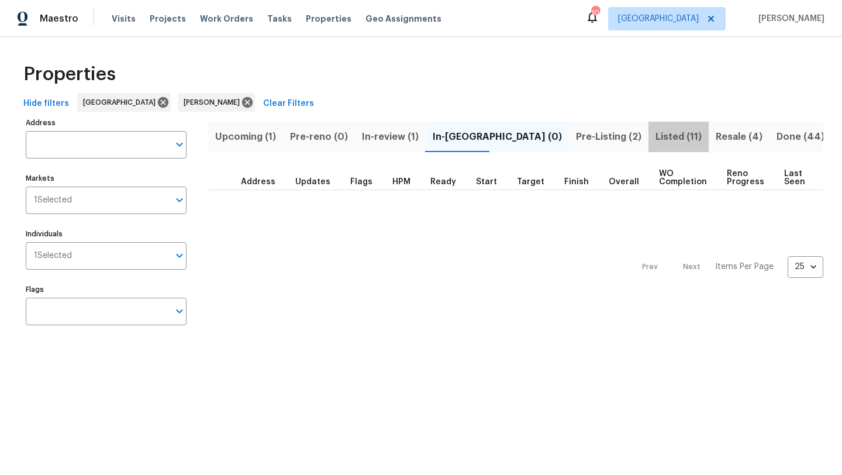
click at [655, 136] on span "Listed (11)" at bounding box center [678, 137] width 46 height 16
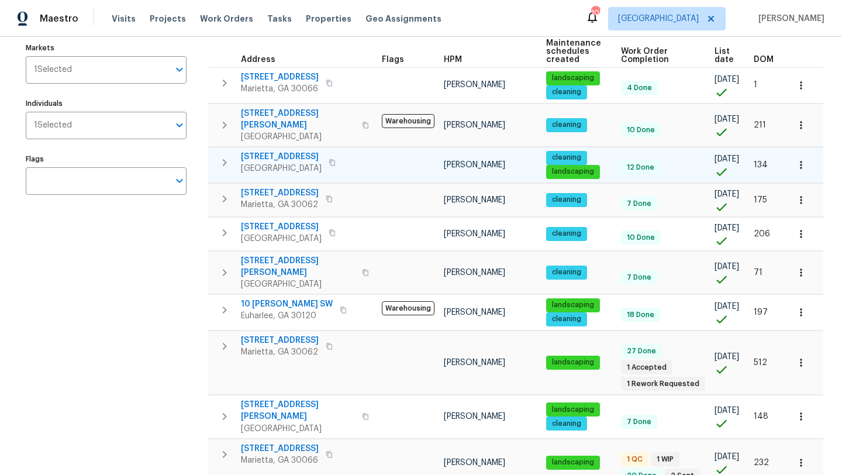
scroll to position [198, 0]
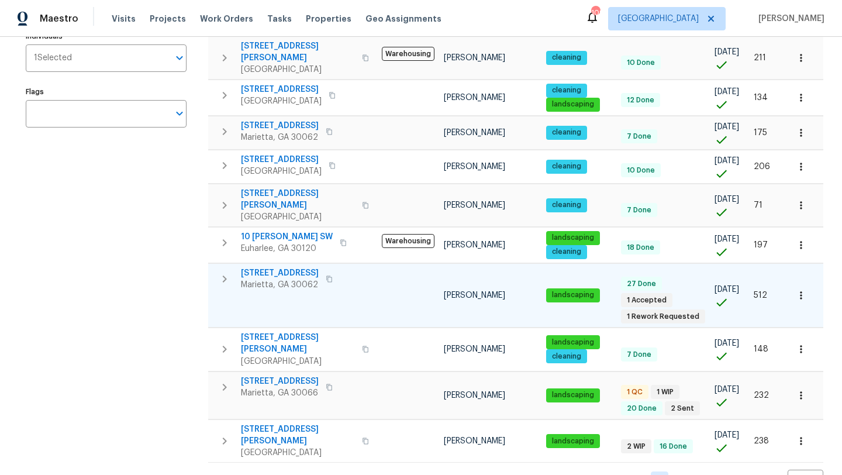
click at [285, 267] on span "[STREET_ADDRESS]" at bounding box center [280, 273] width 78 height 12
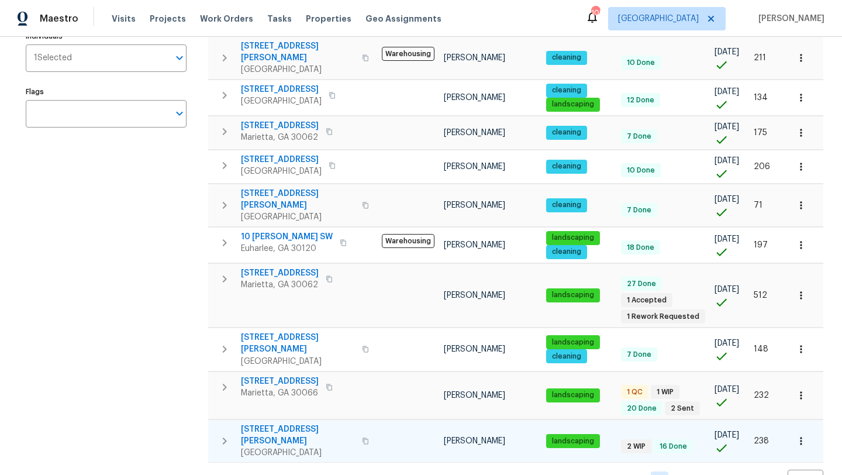
click at [309, 423] on span "[STREET_ADDRESS][PERSON_NAME]" at bounding box center [298, 434] width 114 height 23
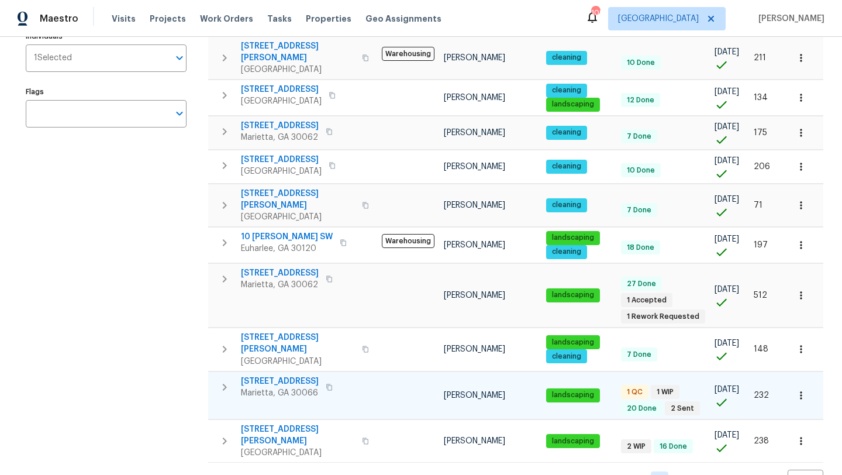
click at [281, 375] on span "61 Barrington Pl" at bounding box center [280, 381] width 78 height 12
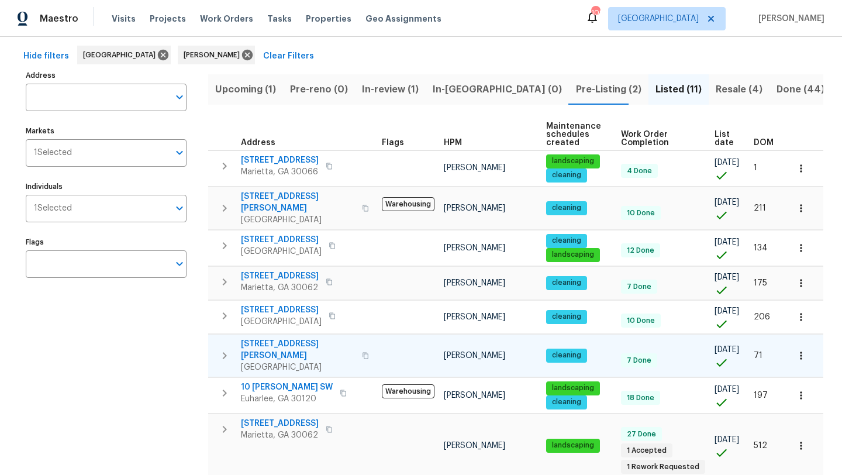
scroll to position [47, 0]
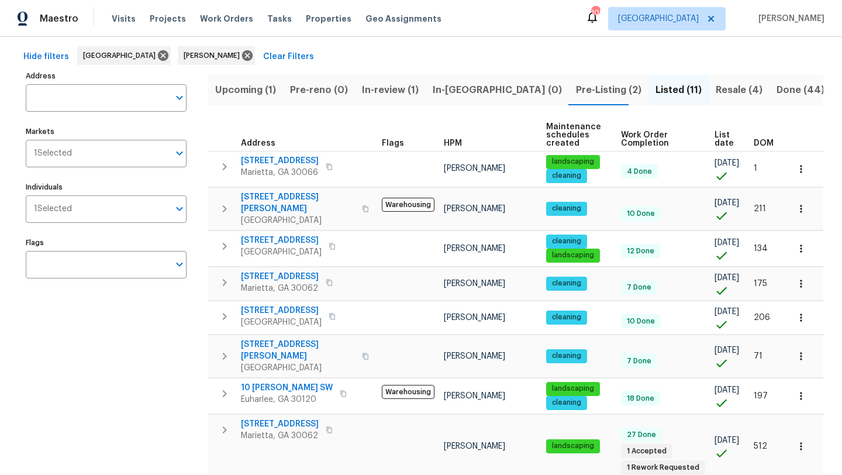
click at [715, 95] on span "Resale (4)" at bounding box center [738, 90] width 47 height 16
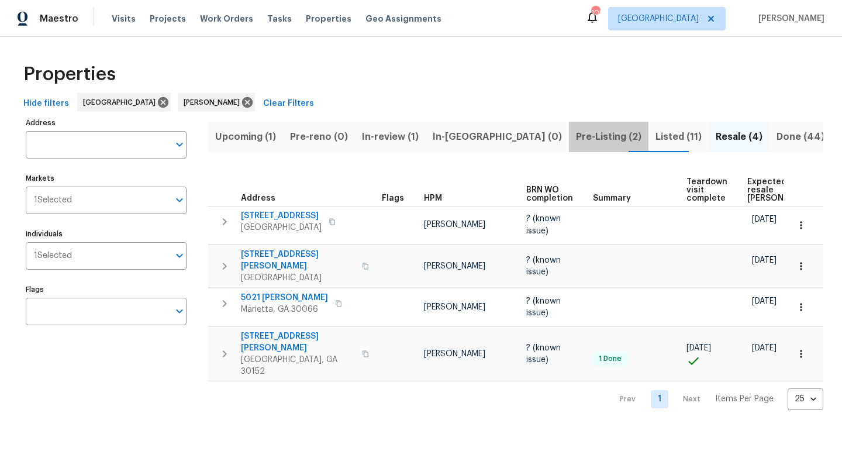
click at [576, 134] on span "Pre-Listing (2)" at bounding box center [608, 137] width 65 height 16
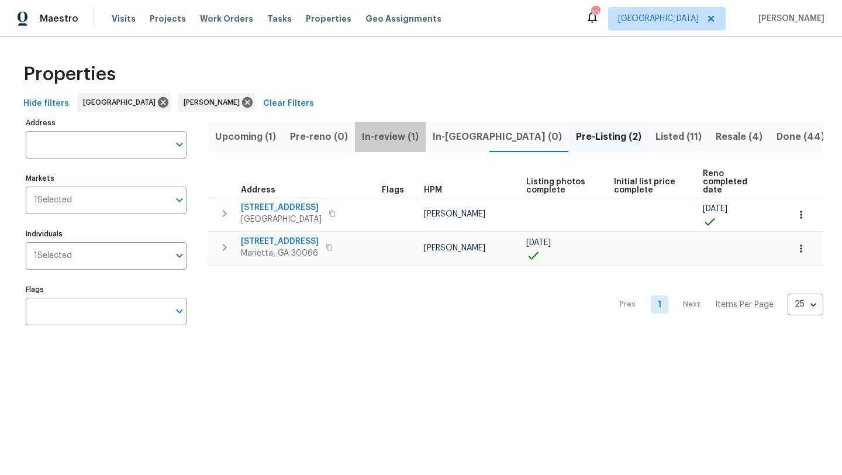
click at [404, 137] on span "In-review (1)" at bounding box center [390, 137] width 57 height 16
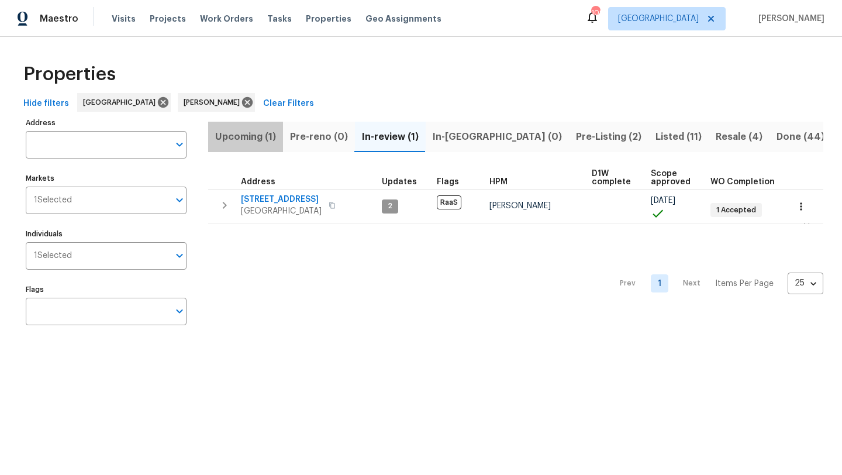
click at [250, 139] on span "Upcoming (1)" at bounding box center [245, 137] width 61 height 16
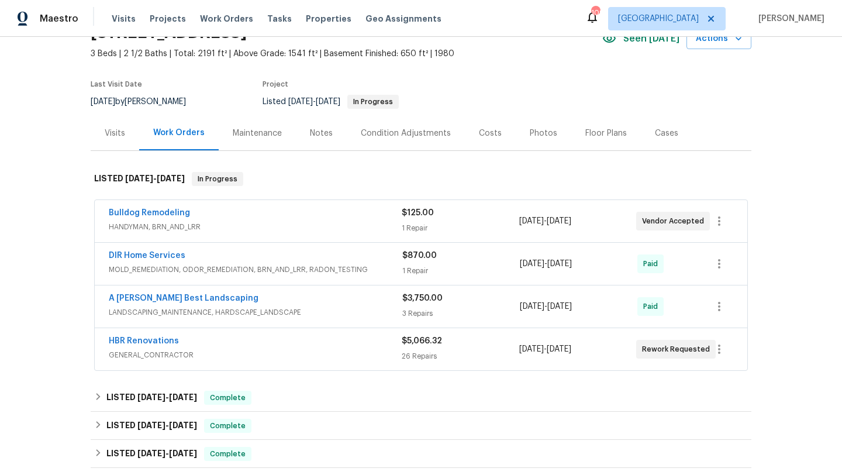
scroll to position [85, 0]
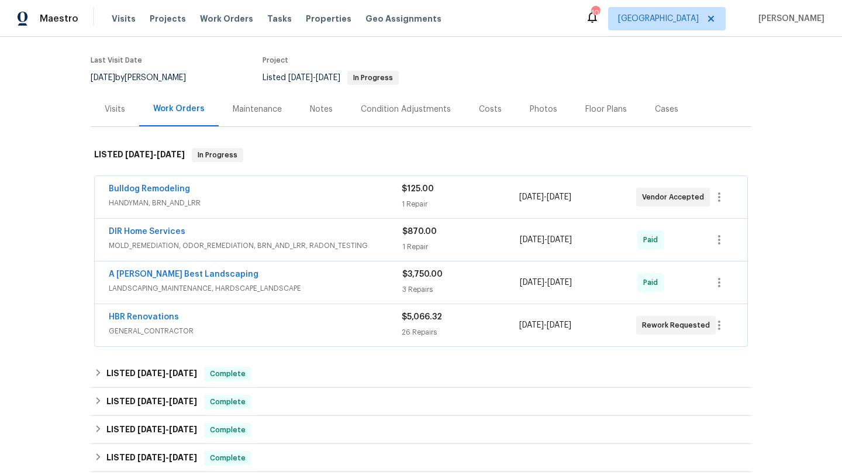
click at [310, 113] on div "Notes" at bounding box center [321, 109] width 23 height 12
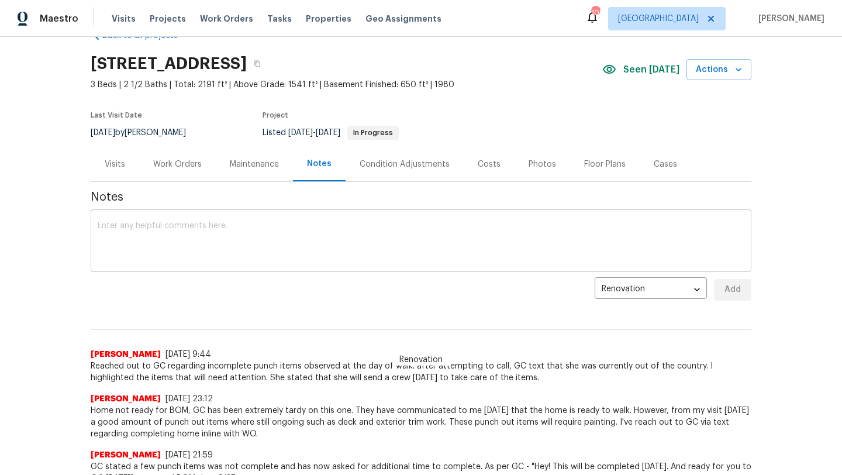
scroll to position [31, 0]
click at [268, 241] on textarea at bounding box center [421, 241] width 647 height 41
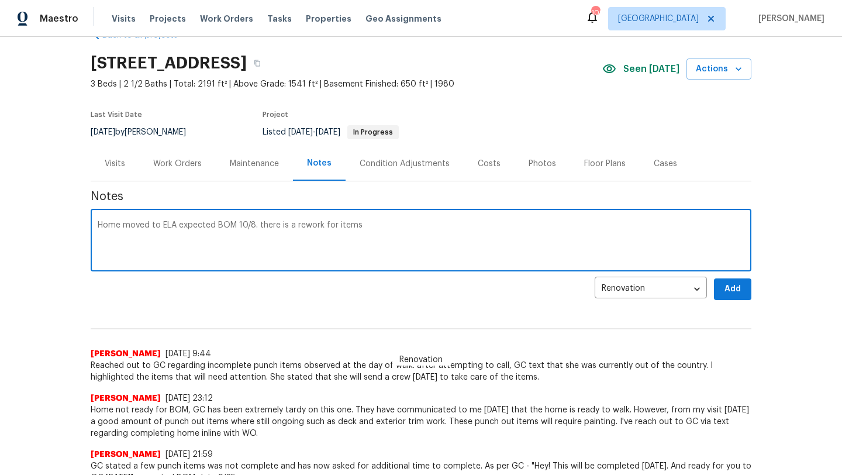
click at [262, 227] on textarea "Home moved to ELA expected BOM 10/8. there is a rework for items" at bounding box center [421, 241] width 647 height 41
click at [367, 226] on textarea "Home moved to ELA expected BOM 10/8. There is a rework for items" at bounding box center [421, 241] width 647 height 41
click at [338, 227] on textarea "Home moved to ELA expected BOM 10/8. There is a rework for items" at bounding box center [421, 241] width 647 height 41
click at [572, 230] on textarea "Home moved to ELA expected BOM 10/8. There is a rework for GC from the gutter r…" at bounding box center [421, 241] width 647 height 41
type textarea "Home moved to ELA expected BOM 10/8. There is a rework for GC from the gutter r…"
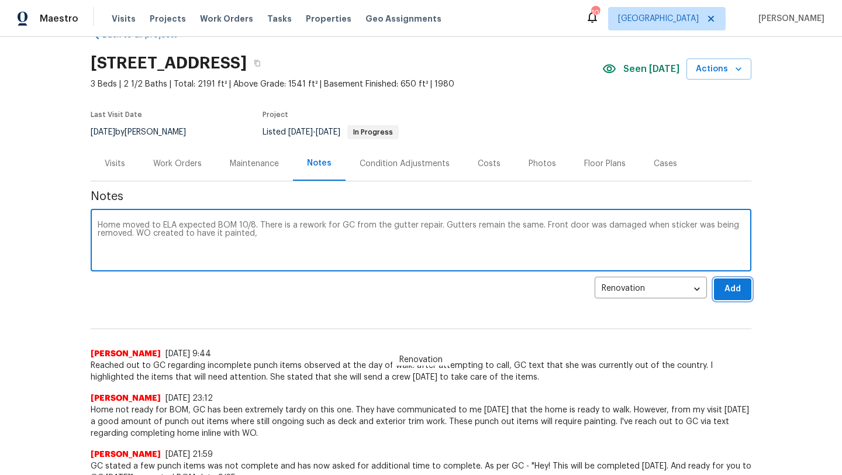
click at [724, 288] on span "Add" at bounding box center [732, 289] width 19 height 15
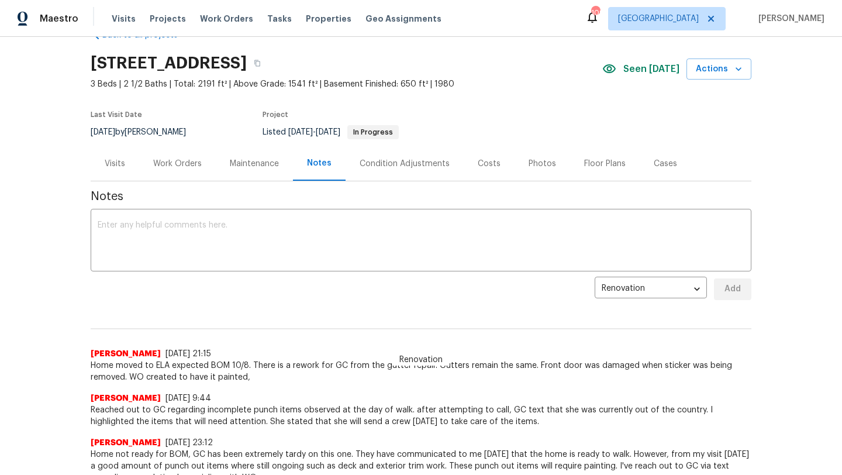
click at [162, 161] on div "Work Orders" at bounding box center [177, 164] width 49 height 12
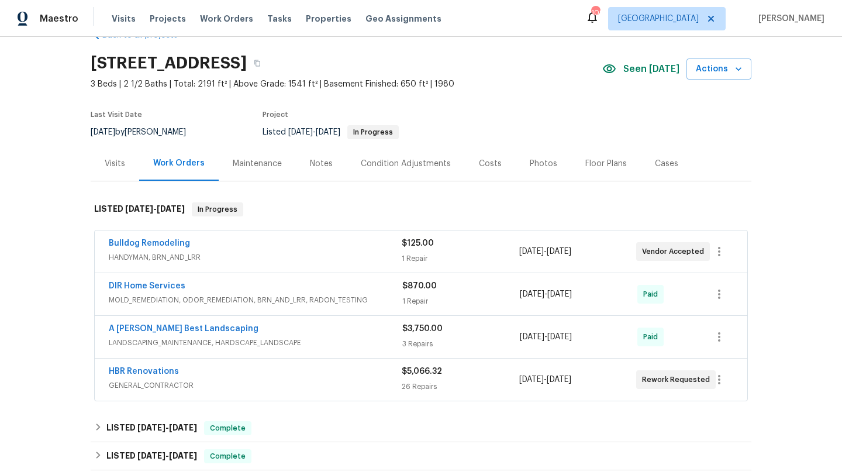
click at [122, 163] on div "Visits" at bounding box center [115, 164] width 20 height 12
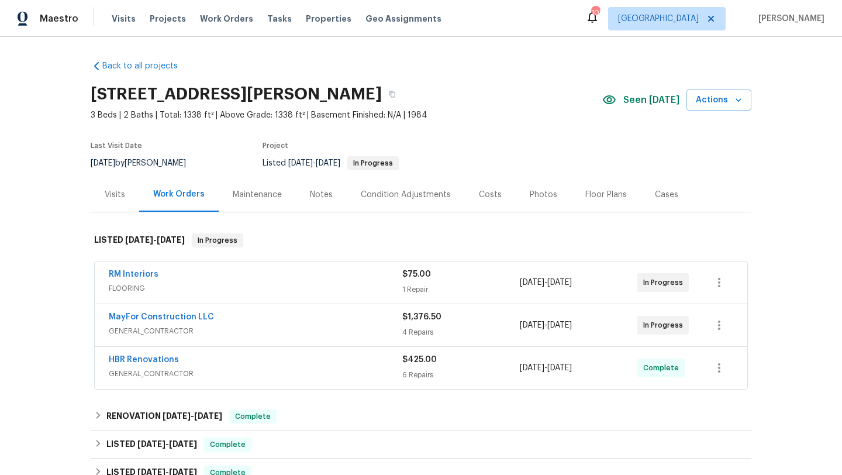
click at [314, 191] on div "Notes" at bounding box center [321, 195] width 23 height 12
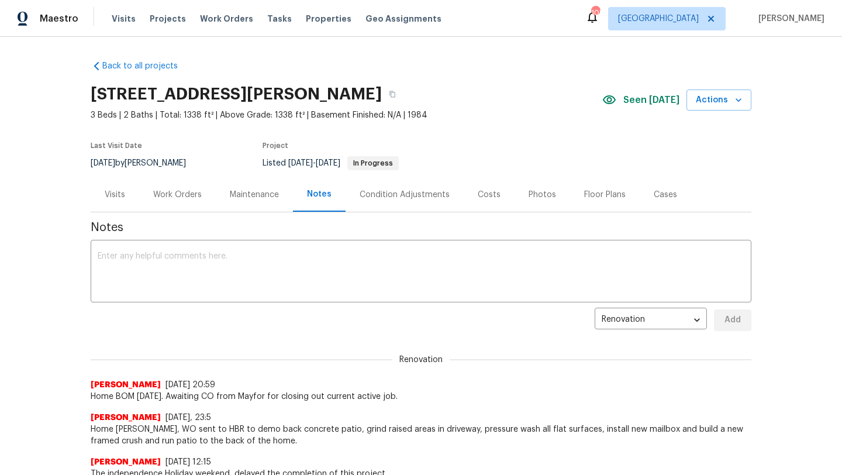
click at [197, 193] on div "Work Orders" at bounding box center [177, 195] width 49 height 12
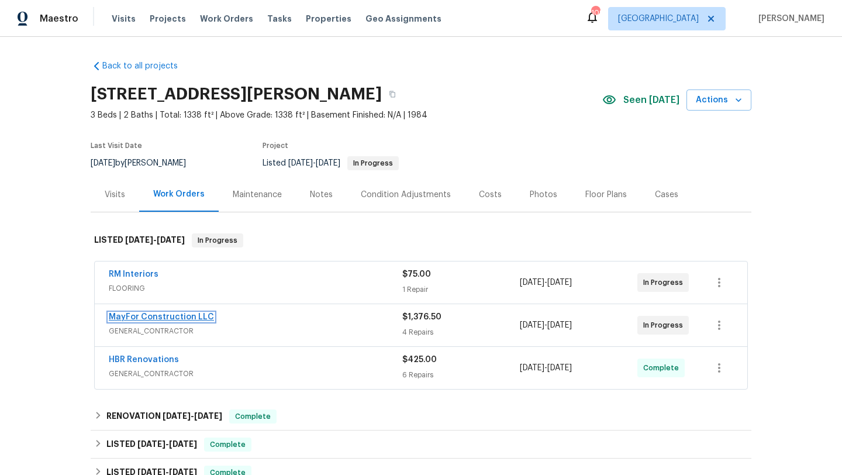
click at [179, 313] on link "MayFor Construction LLC" at bounding box center [161, 317] width 105 height 8
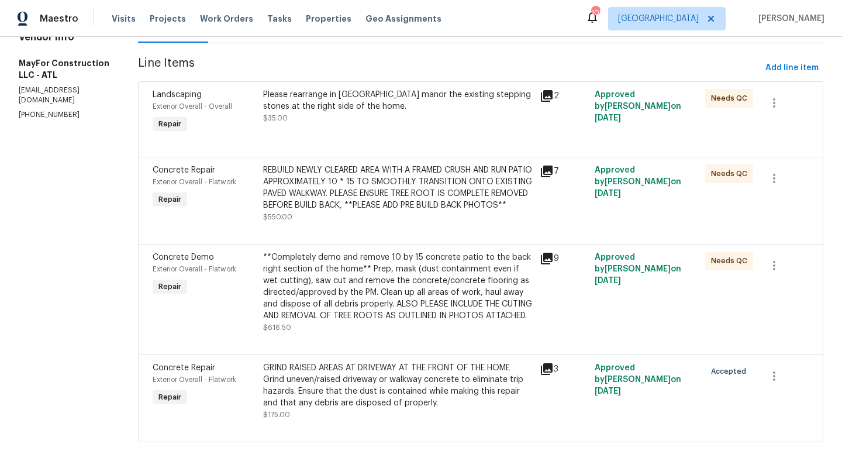
scroll to position [168, 0]
click at [255, 251] on div "Concrete Demo" at bounding box center [204, 257] width 103 height 12
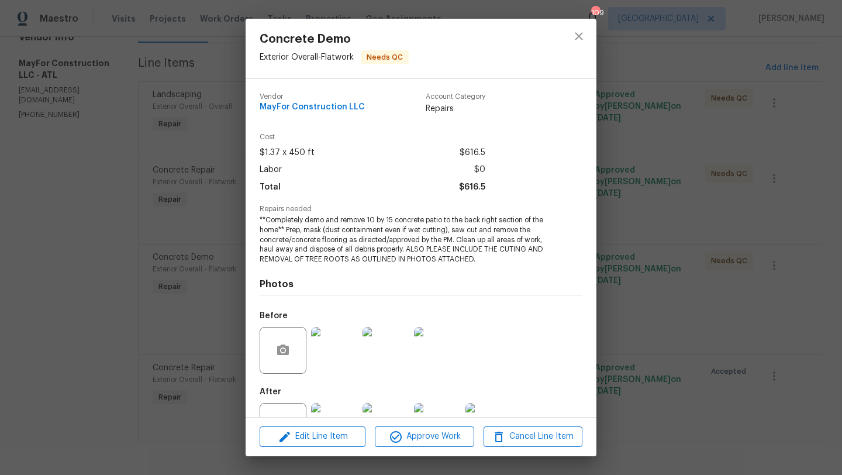
scroll to position [44, 0]
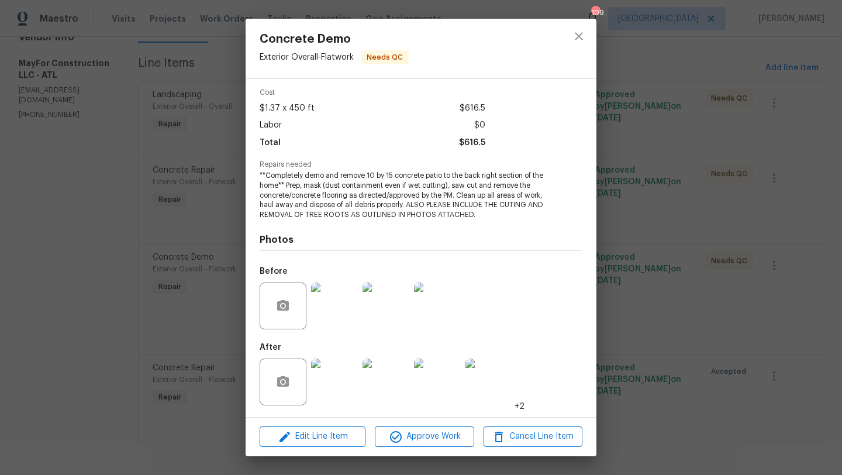
click at [326, 385] on img at bounding box center [334, 381] width 47 height 47
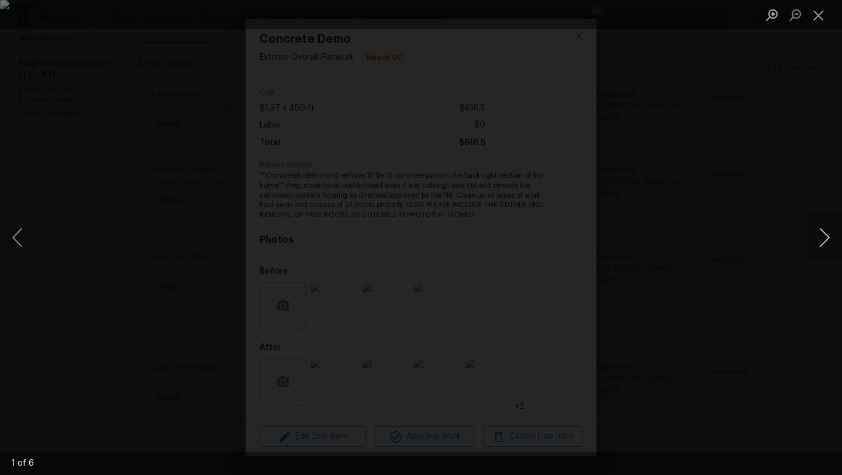
click at [814, 237] on button "Next image" at bounding box center [824, 237] width 35 height 47
click at [822, 22] on button "Close lightbox" at bounding box center [818, 15] width 23 height 20
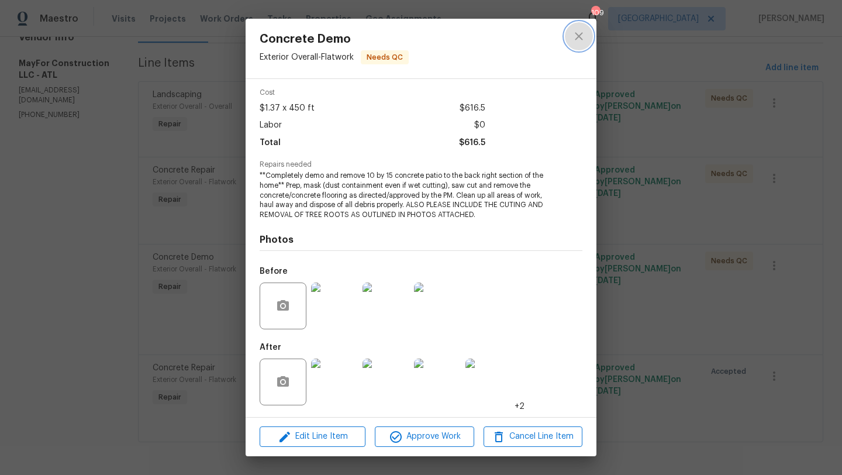
click at [575, 42] on icon "close" at bounding box center [579, 36] width 14 height 14
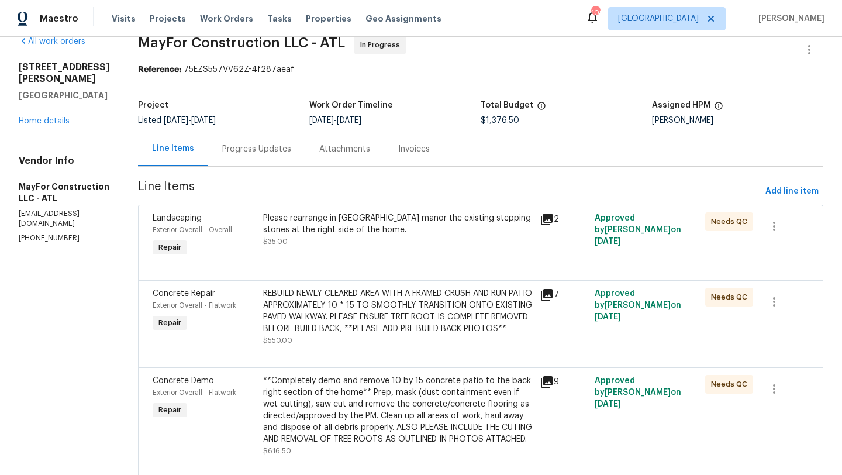
scroll to position [0, 0]
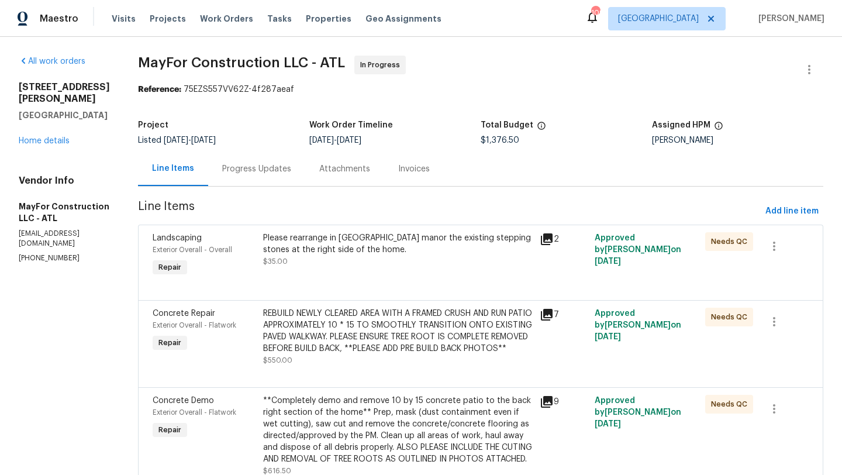
click at [281, 167] on div "Progress Updates" at bounding box center [256, 169] width 69 height 12
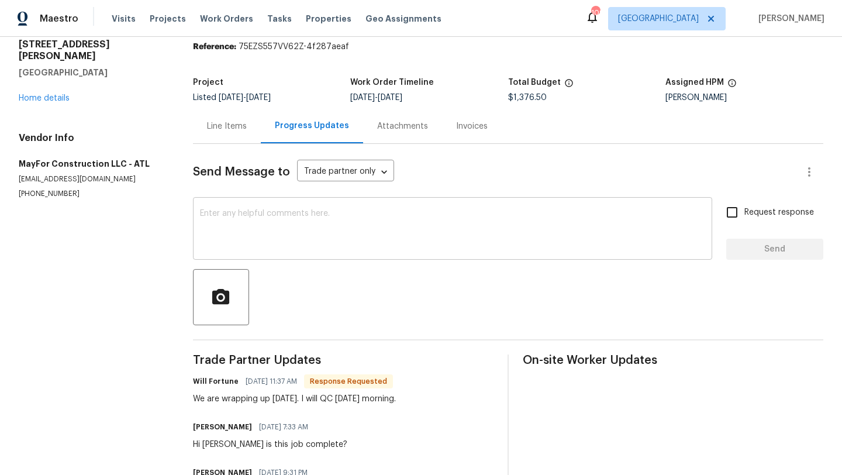
scroll to position [43, 0]
click at [316, 230] on textarea at bounding box center [452, 229] width 505 height 41
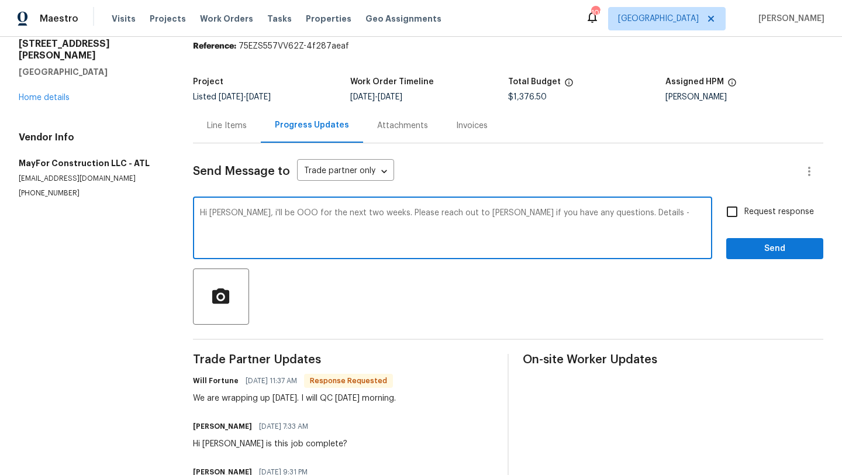
click at [577, 216] on textarea "Hi Will, i'll be OOO for the next two weeks. Please reach out to Cynthia if you…" at bounding box center [452, 229] width 505 height 41
click at [388, 233] on textarea "Hi Will, i'll be OOO for the next two weeks. Please reach out to Cynthia if you…" at bounding box center [452, 229] width 505 height 41
click at [309, 243] on textarea "Hi Will, i'll be OOO for the next two weeks. Please reach out to Cynthia if you…" at bounding box center [452, 229] width 505 height 41
click at [340, 213] on textarea "Hi Will, i'll be OOO for the next two weeks. Please reach out to Cynthia if you…" at bounding box center [452, 229] width 505 height 41
type textarea "Hi Will, i'll be OOO for the next couple weeks. Please reach out to Cynthia if …"
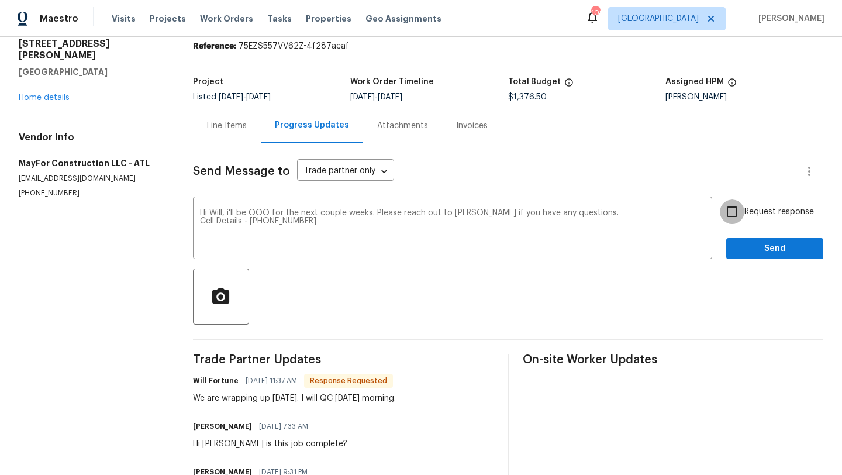
click at [735, 209] on input "Request response" at bounding box center [732, 211] width 25 height 25
checkbox input "true"
click at [745, 236] on div "Request response Send" at bounding box center [774, 229] width 97 height 60
click at [744, 247] on span "Send" at bounding box center [774, 248] width 78 height 15
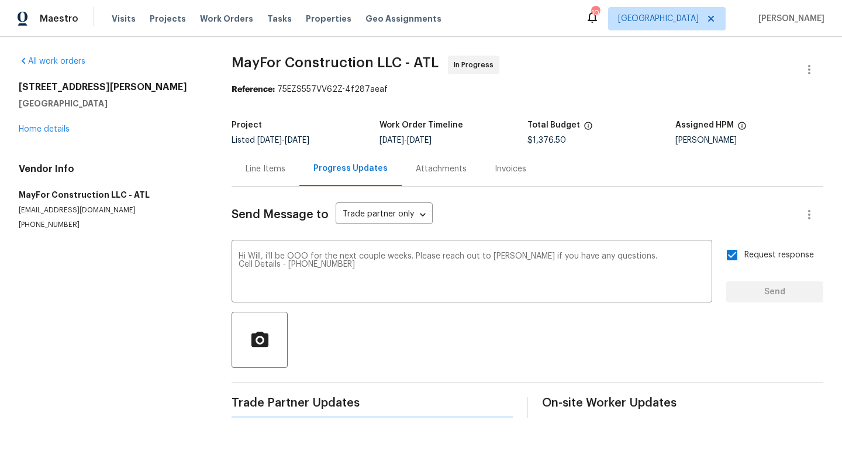
scroll to position [0, 0]
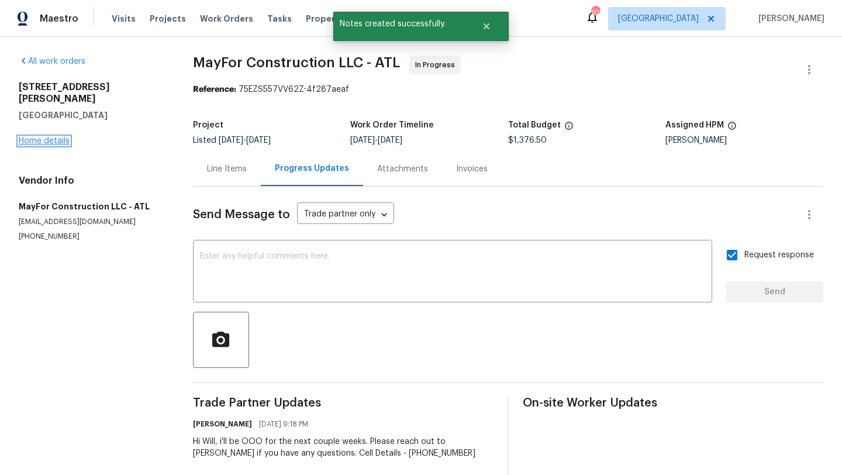
click at [65, 137] on link "Home details" at bounding box center [44, 141] width 51 height 8
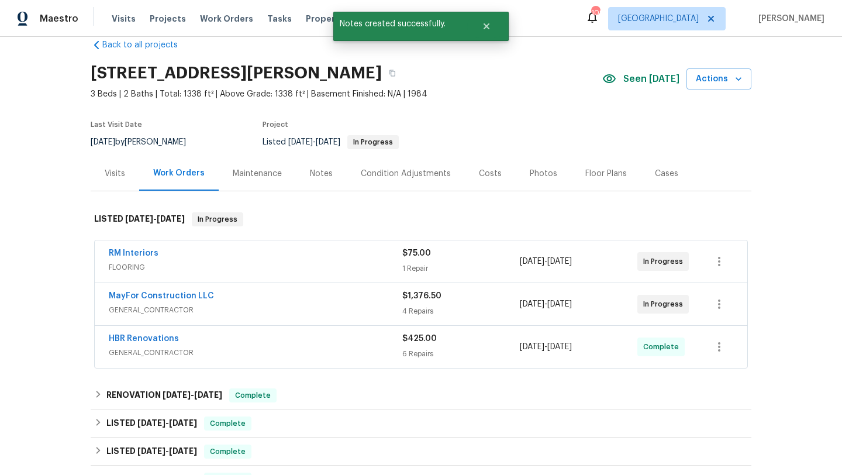
scroll to position [26, 0]
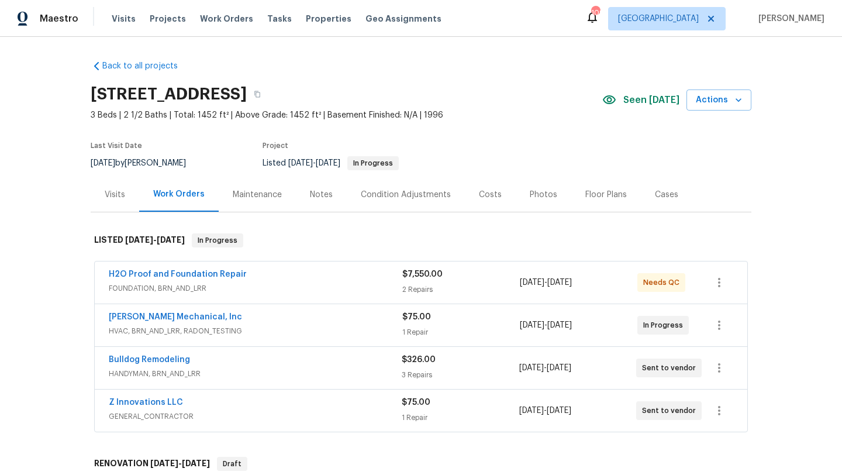
click at [317, 195] on div "Notes" at bounding box center [321, 195] width 23 height 12
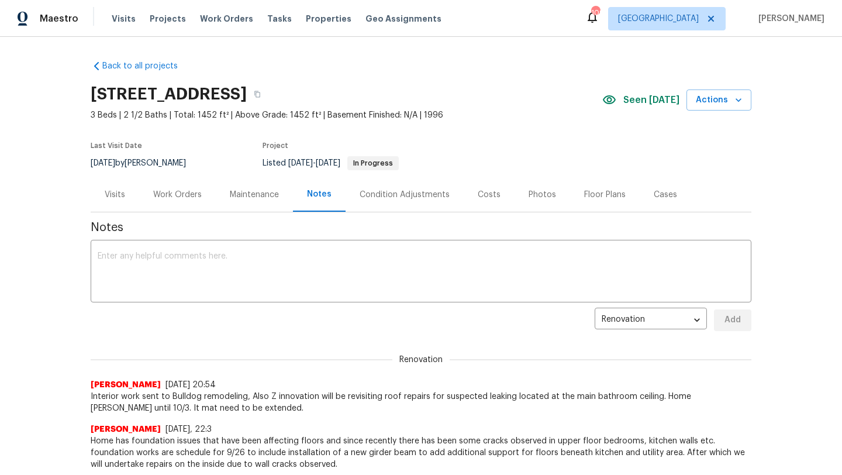
click at [122, 199] on div "Visits" at bounding box center [115, 195] width 20 height 12
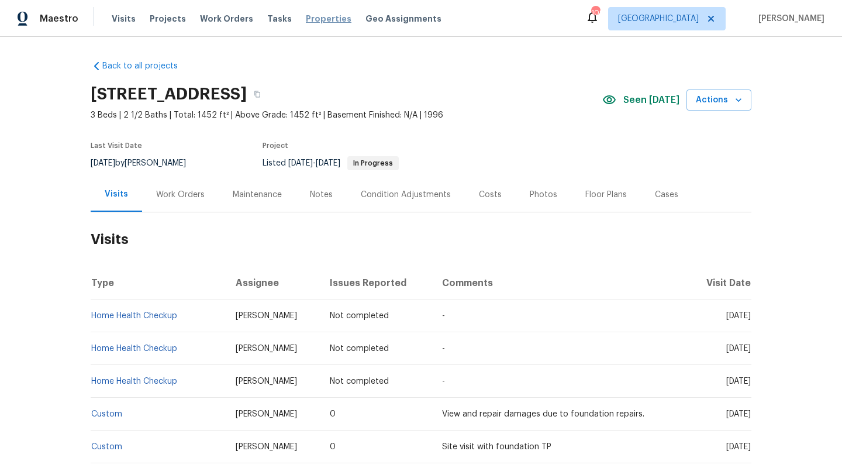
click at [308, 15] on span "Properties" at bounding box center [329, 19] width 46 height 12
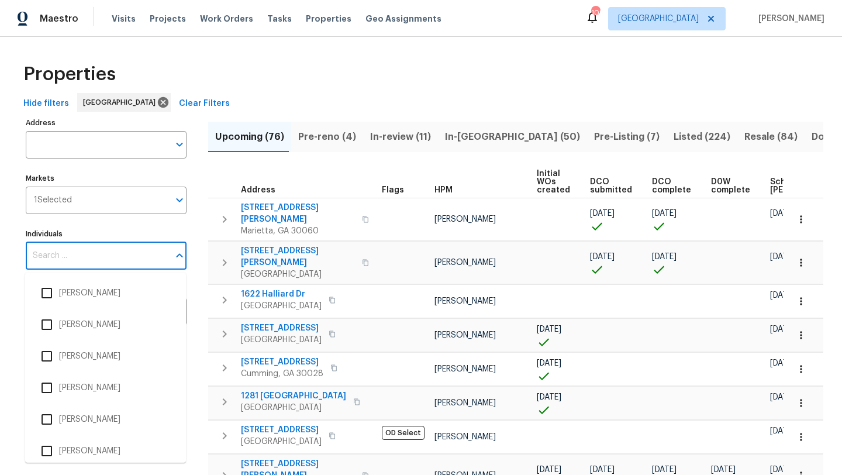
click at [122, 251] on input "Individuals" at bounding box center [97, 255] width 143 height 27
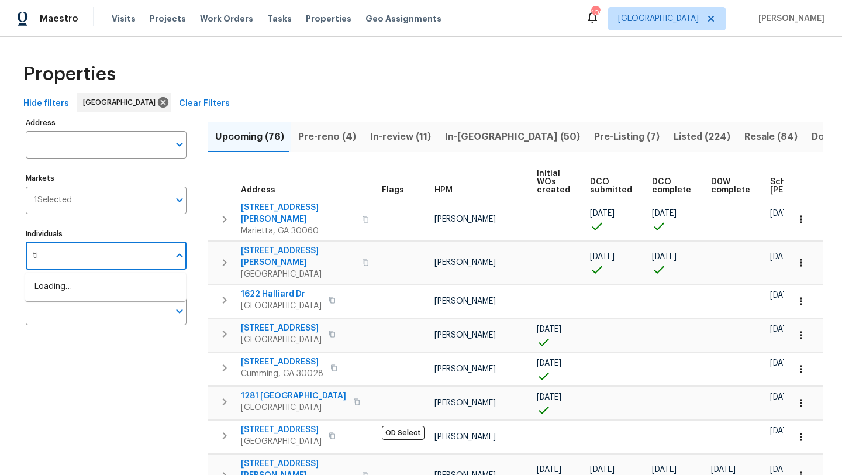
type input "[PERSON_NAME]"
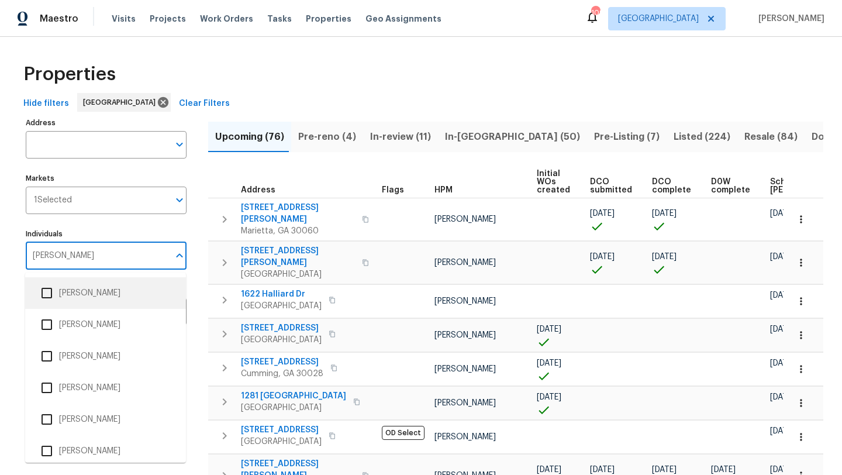
click at [49, 297] on input "checkbox" at bounding box center [46, 293] width 25 height 25
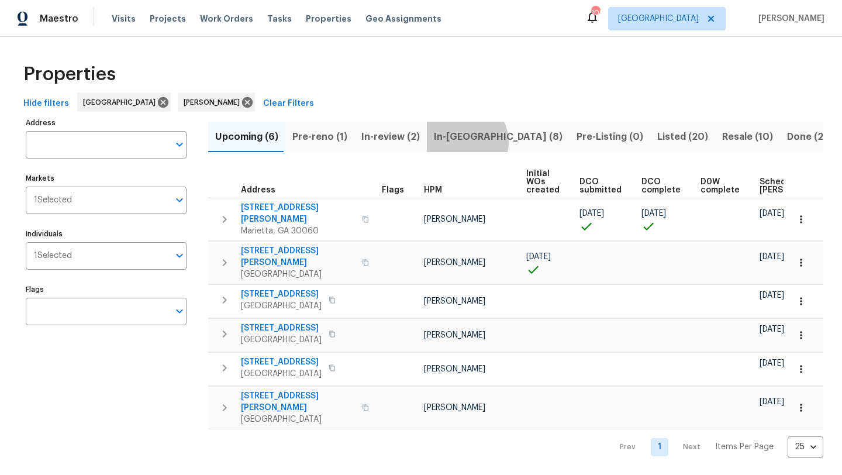
click at [459, 141] on span "In-[GEOGRAPHIC_DATA] (8)" at bounding box center [498, 137] width 129 height 16
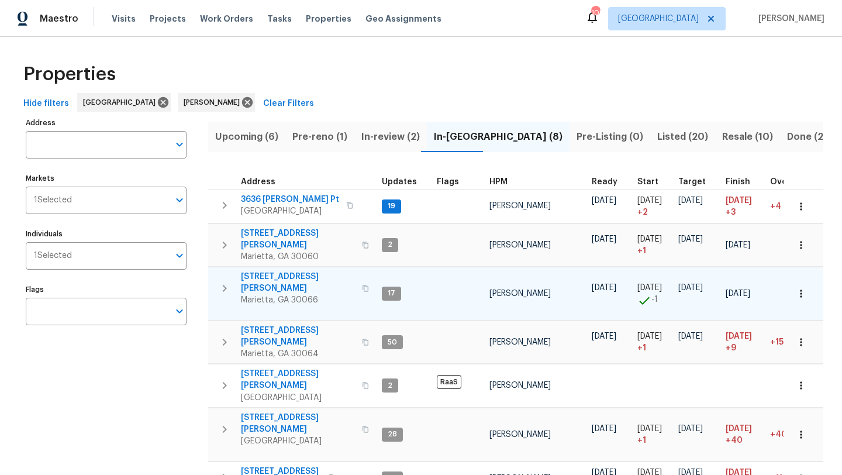
scroll to position [77, 0]
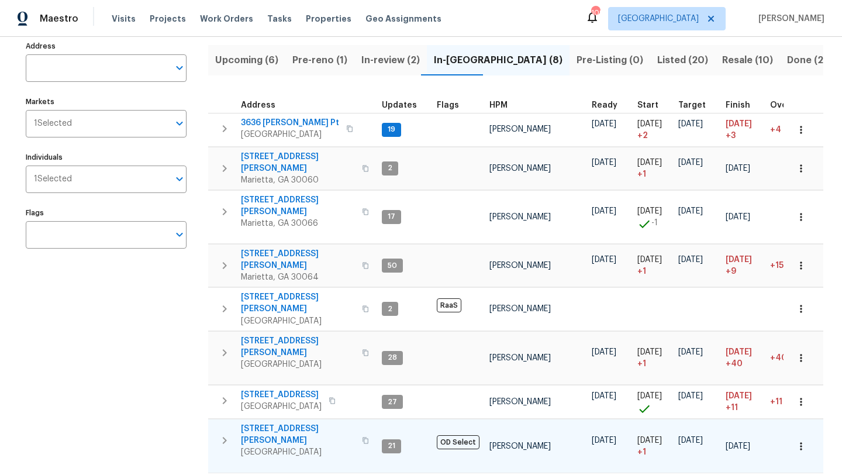
click at [362, 437] on icon "button" at bounding box center [365, 440] width 7 height 7
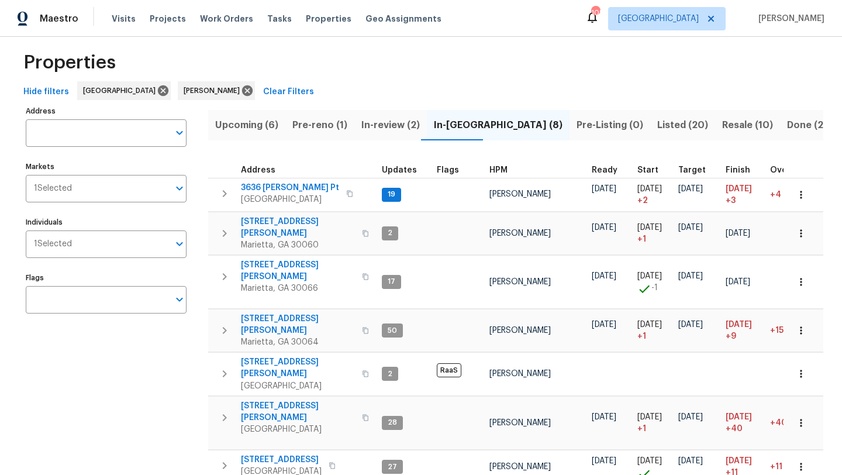
scroll to position [0, 0]
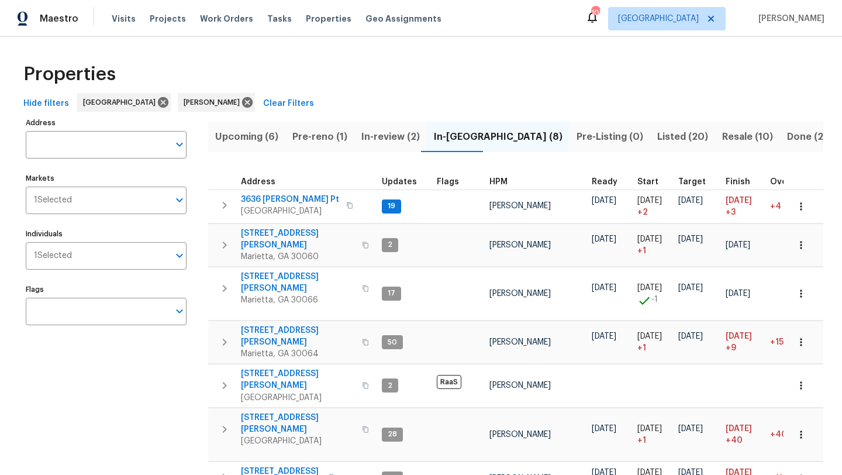
click at [267, 134] on span "Upcoming (6)" at bounding box center [246, 137] width 63 height 16
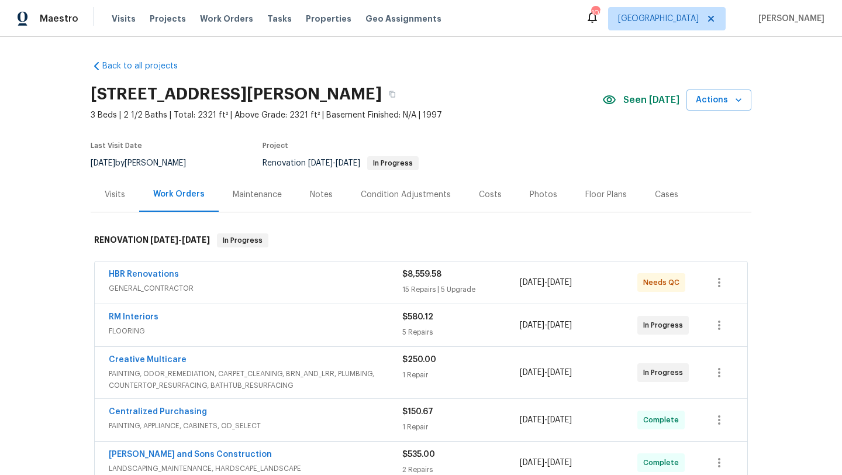
click at [324, 201] on div "Notes" at bounding box center [321, 194] width 51 height 34
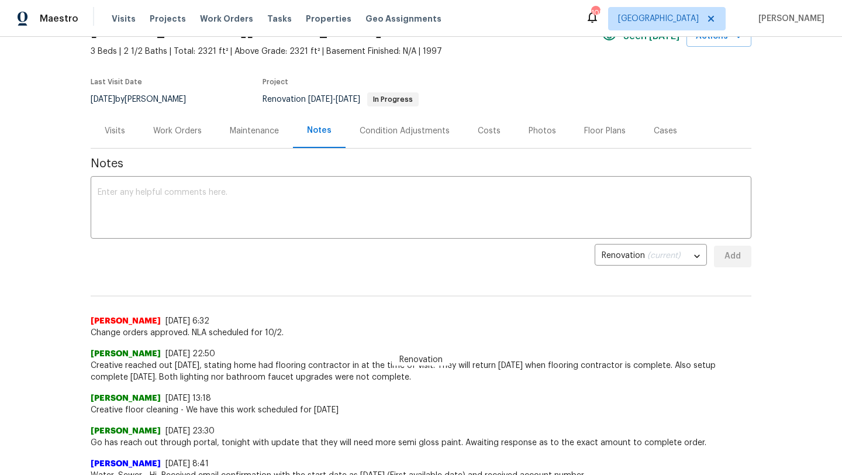
scroll to position [67, 0]
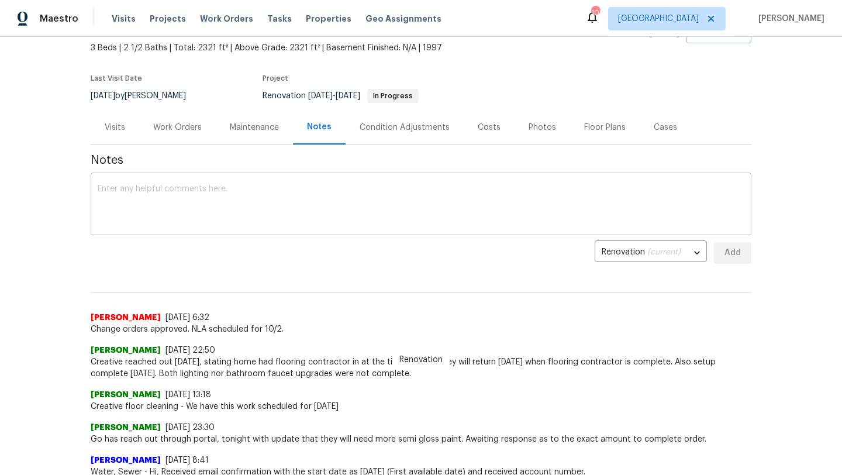
click at [212, 193] on textarea at bounding box center [421, 205] width 647 height 41
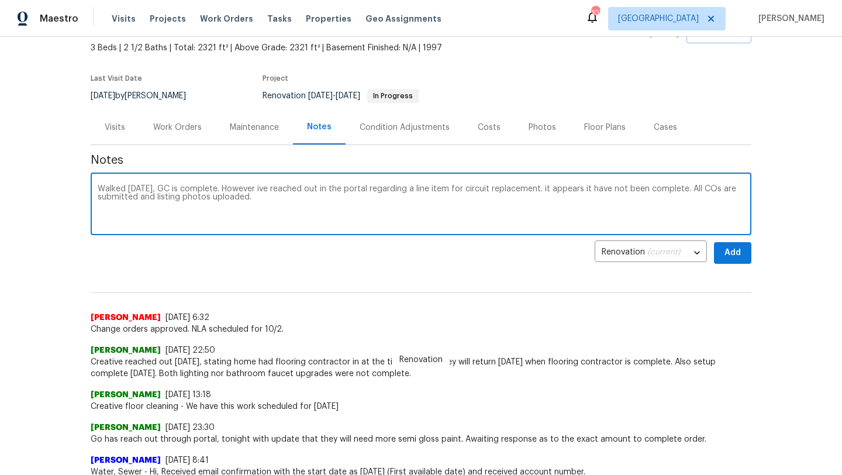
click at [257, 188] on textarea "Walked today, GC is complete. However ive reached out in the portal regarding a…" at bounding box center [421, 205] width 647 height 41
click at [279, 199] on textarea "Walked today, GC is complete. However i've reached out in the portal regarding …" at bounding box center [421, 205] width 647 height 41
type textarea "Walked today, GC is complete. However i've reached out in the portal regarding …"
click at [720, 254] on button "Add" at bounding box center [732, 253] width 37 height 22
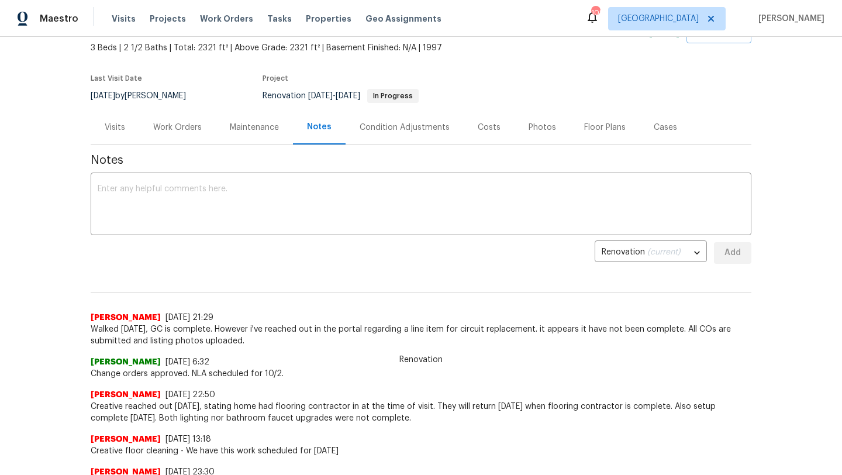
click at [112, 132] on div "Visits" at bounding box center [115, 128] width 20 height 12
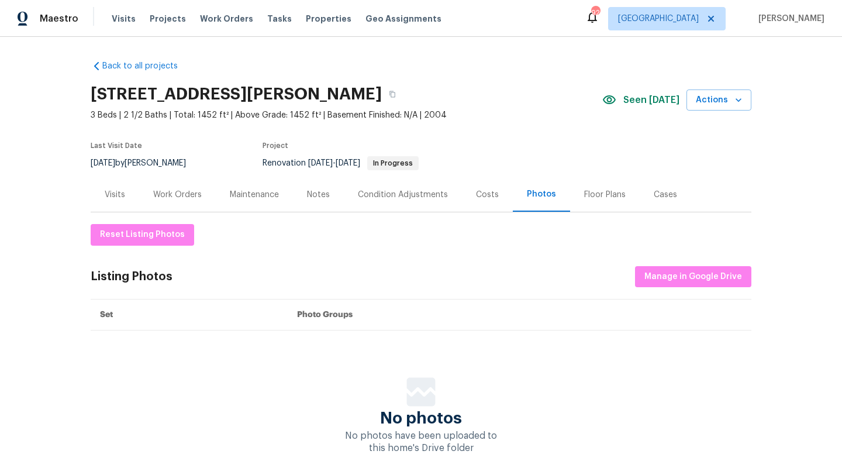
scroll to position [49, 0]
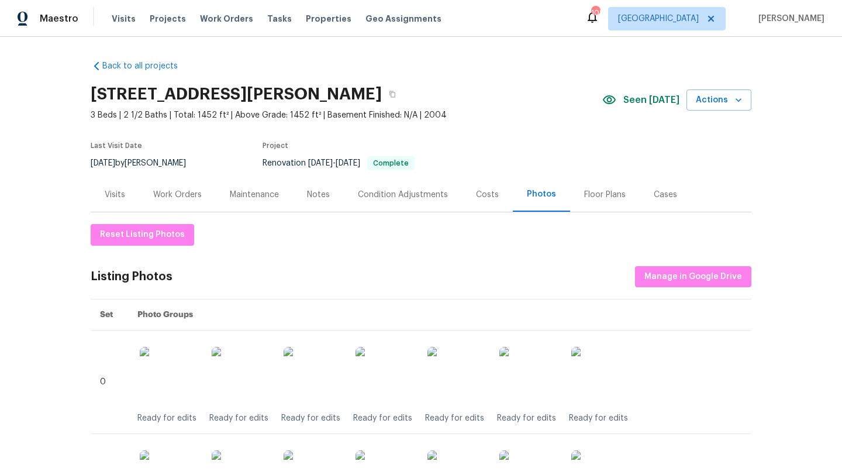
click at [313, 198] on div "Notes" at bounding box center [318, 195] width 23 height 12
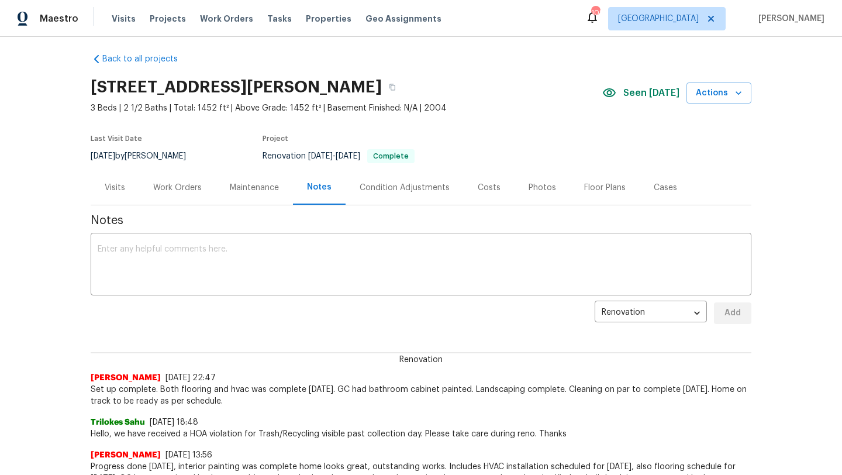
scroll to position [8, 0]
click at [267, 267] on textarea at bounding box center [421, 264] width 647 height 41
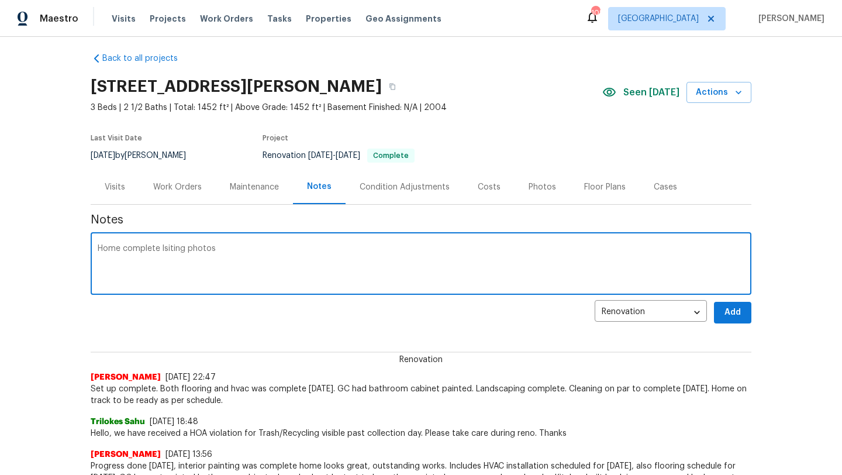
click at [176, 253] on textarea "Home complete lsiting photos" at bounding box center [421, 264] width 647 height 41
click at [165, 247] on textarea "Home complete lsiting photos" at bounding box center [421, 264] width 647 height 41
click at [96, 250] on div "Home complete listing photos uploaded along with x ​" at bounding box center [421, 265] width 661 height 60
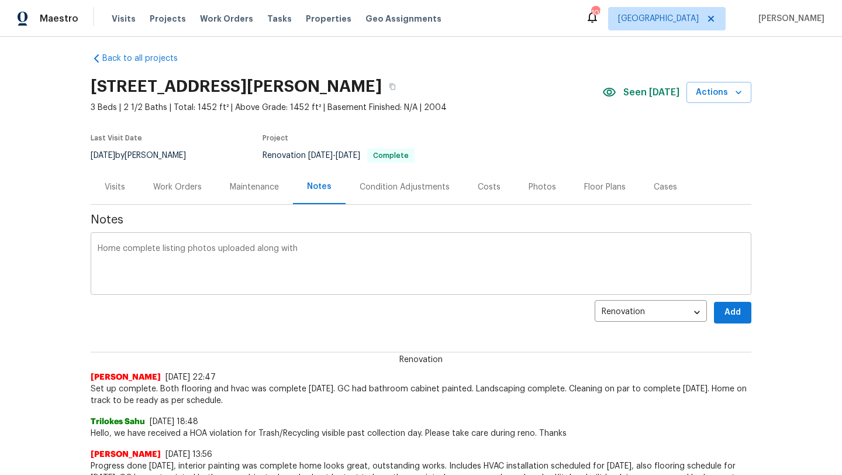
click at [96, 250] on div "Home complete listing photos uploaded along with x ​" at bounding box center [421, 265] width 661 height 60
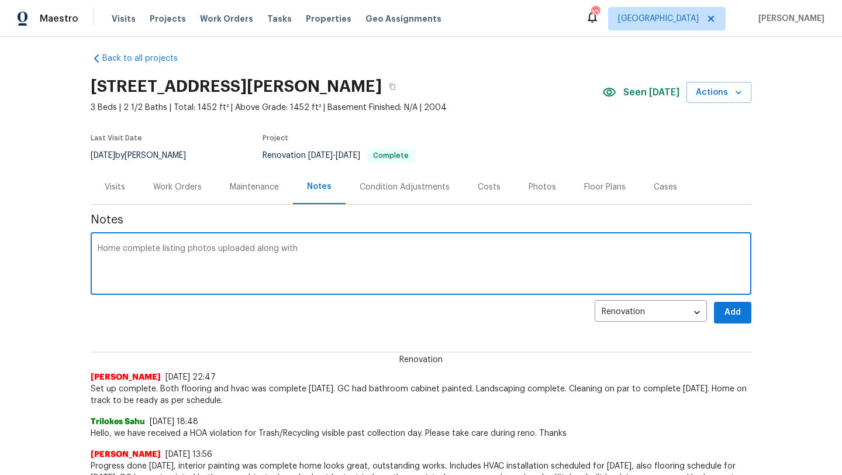
click at [99, 249] on textarea "Home complete listing photos uploaded along with" at bounding box center [421, 264] width 647 height 41
click at [137, 250] on textarea "QC Home complete listing photos uploaded along with" at bounding box center [421, 264] width 647 height 41
click at [305, 253] on textarea "QC complete listing photos uploaded along with" at bounding box center [421, 264] width 647 height 41
type textarea "QC complete listing photos uploaded along with Nav AI video."
click at [727, 311] on span "Add" at bounding box center [732, 312] width 19 height 15
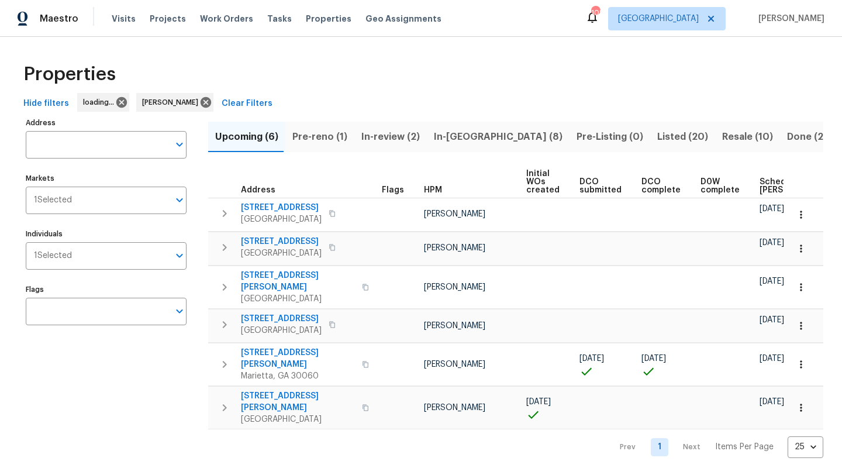
click at [319, 134] on span "Pre-reno (1)" at bounding box center [319, 137] width 55 height 16
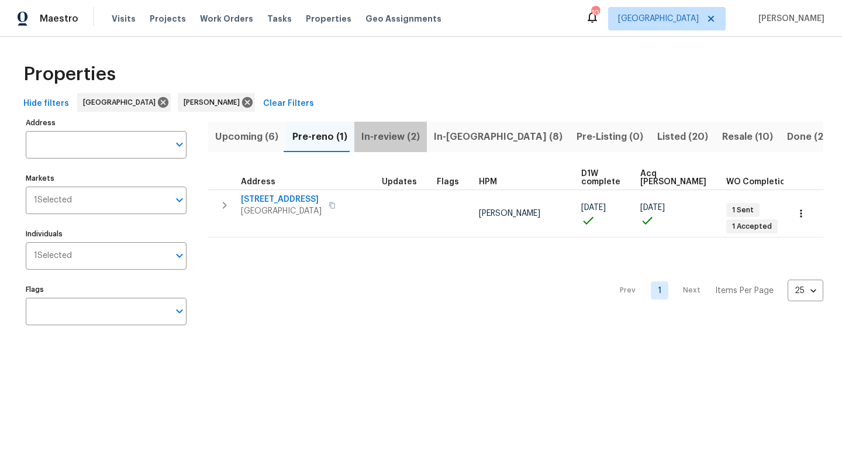
click at [407, 137] on span "In-review (2)" at bounding box center [390, 137] width 58 height 16
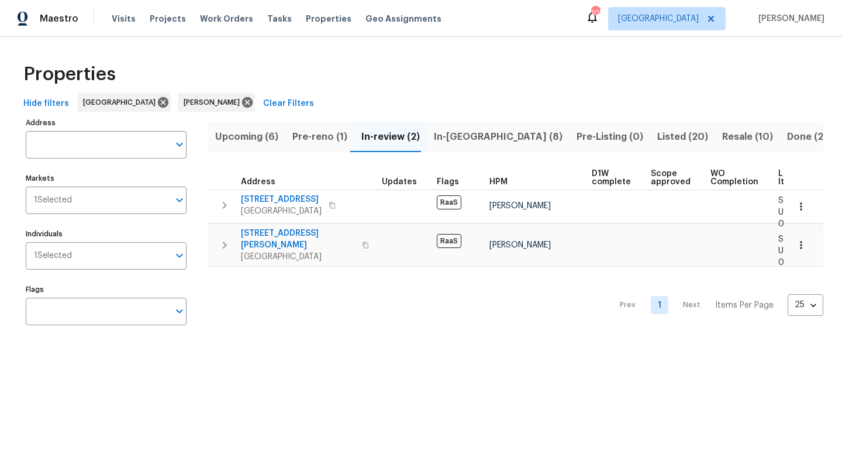
click at [452, 139] on span "In-[GEOGRAPHIC_DATA] (8)" at bounding box center [498, 137] width 129 height 16
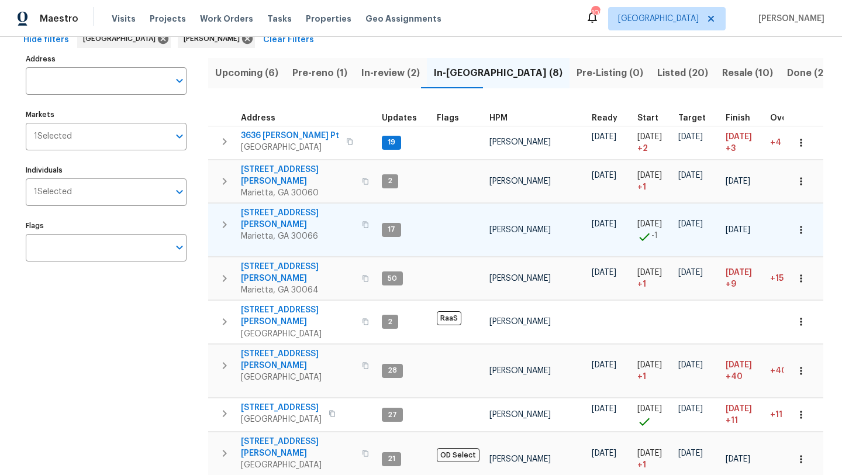
scroll to position [77, 0]
